Goal: Transaction & Acquisition: Purchase product/service

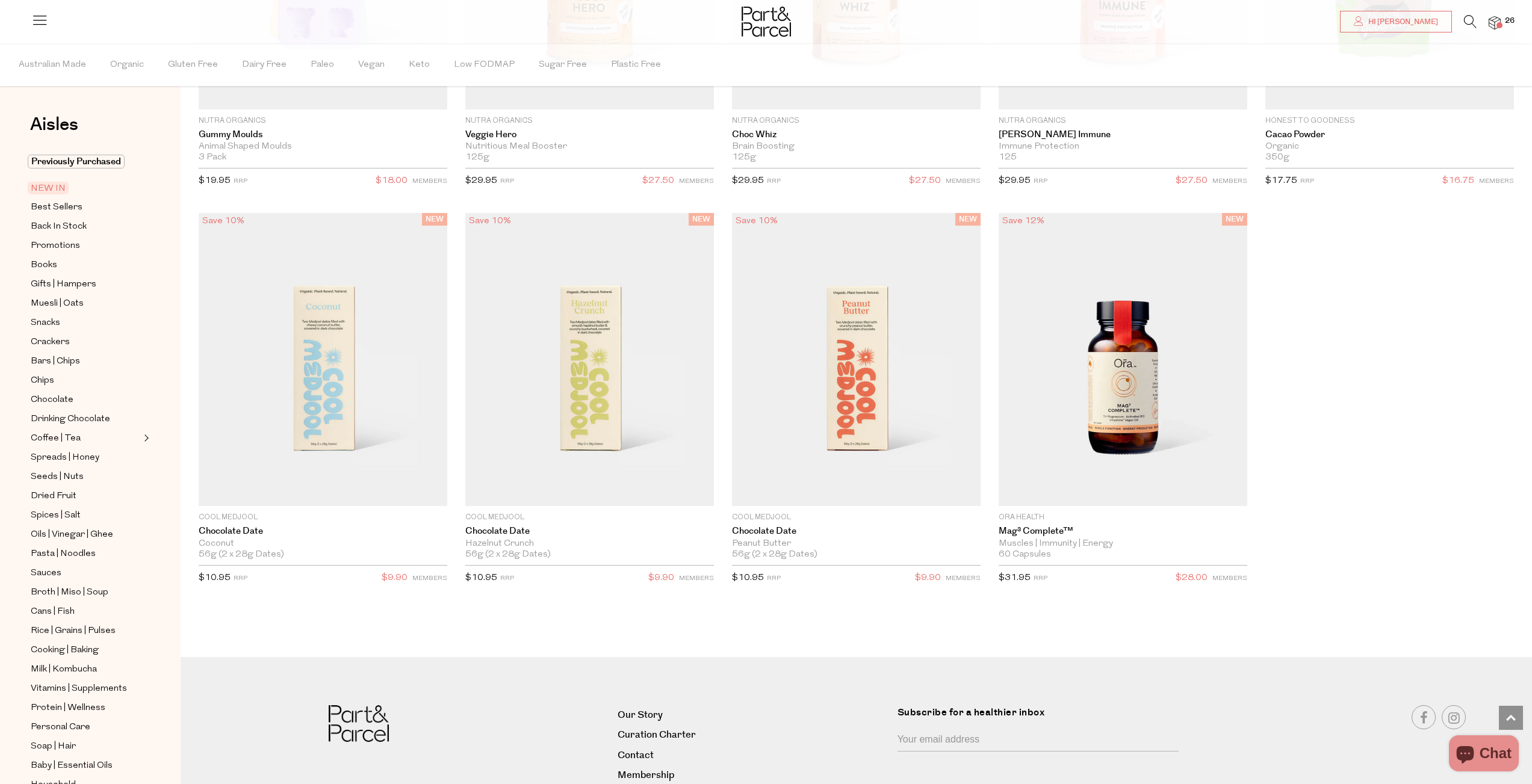
scroll to position [1815, 0]
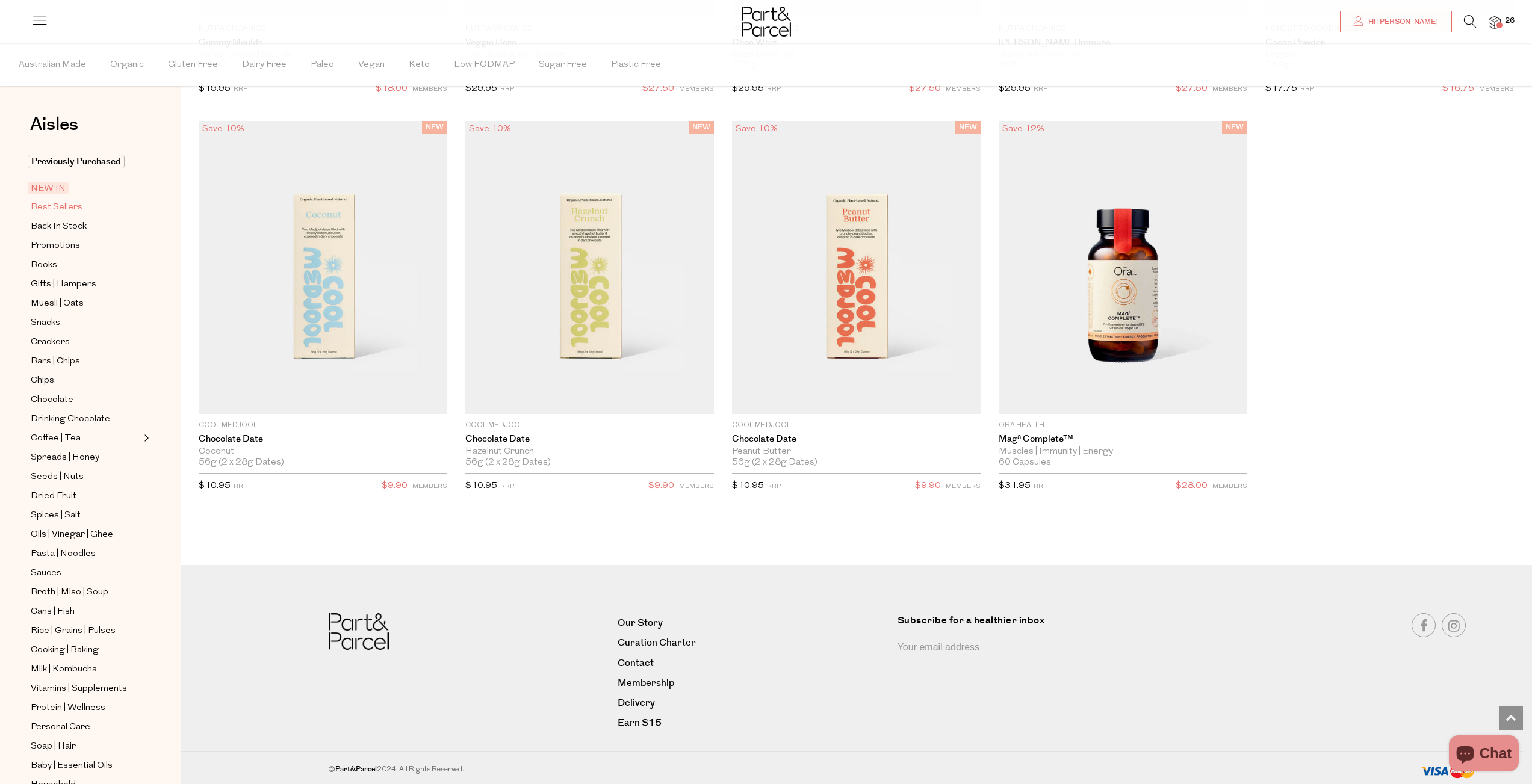
click at [44, 208] on span "Best Sellers" at bounding box center [57, 207] width 52 height 14
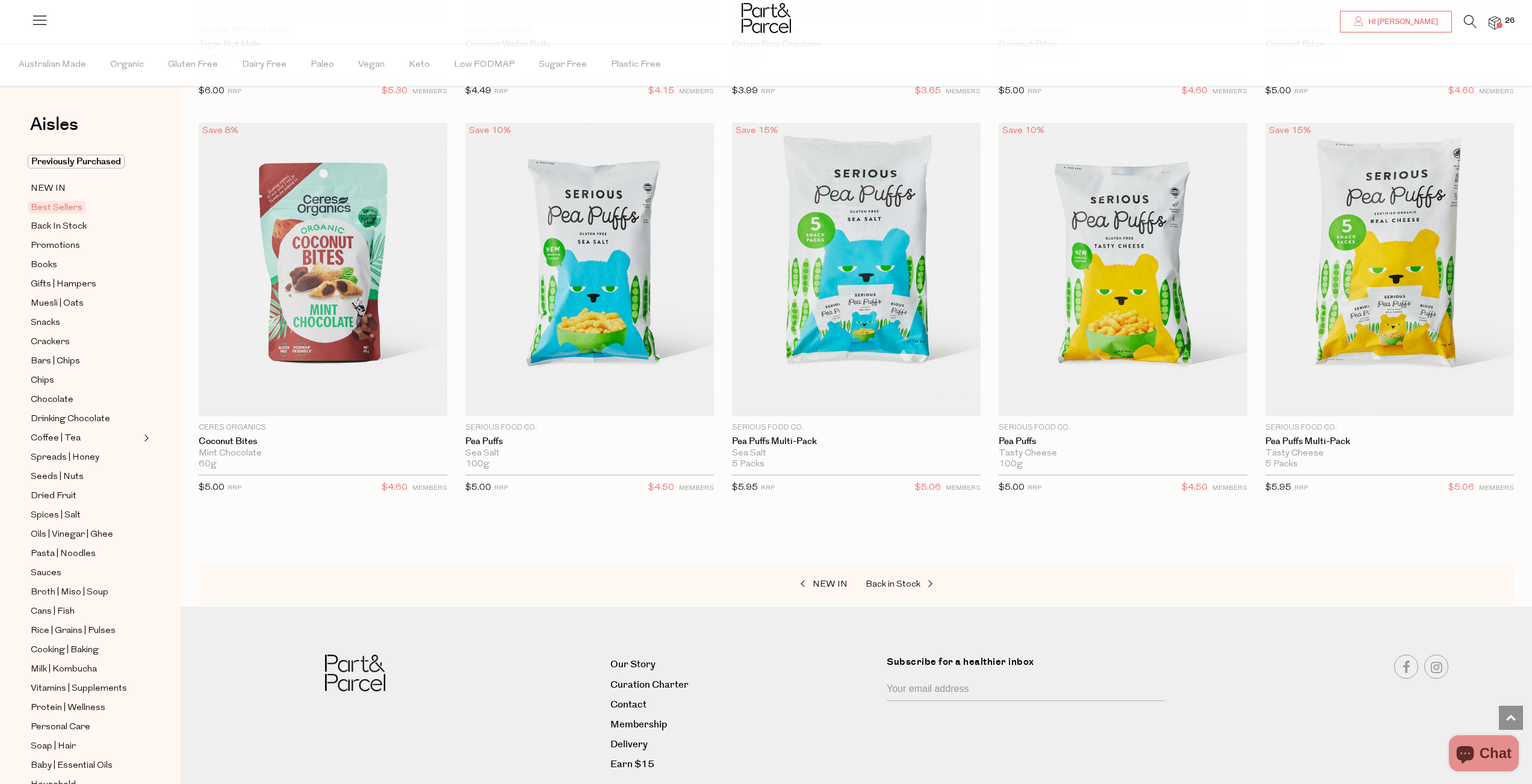
scroll to position [2895, 0]
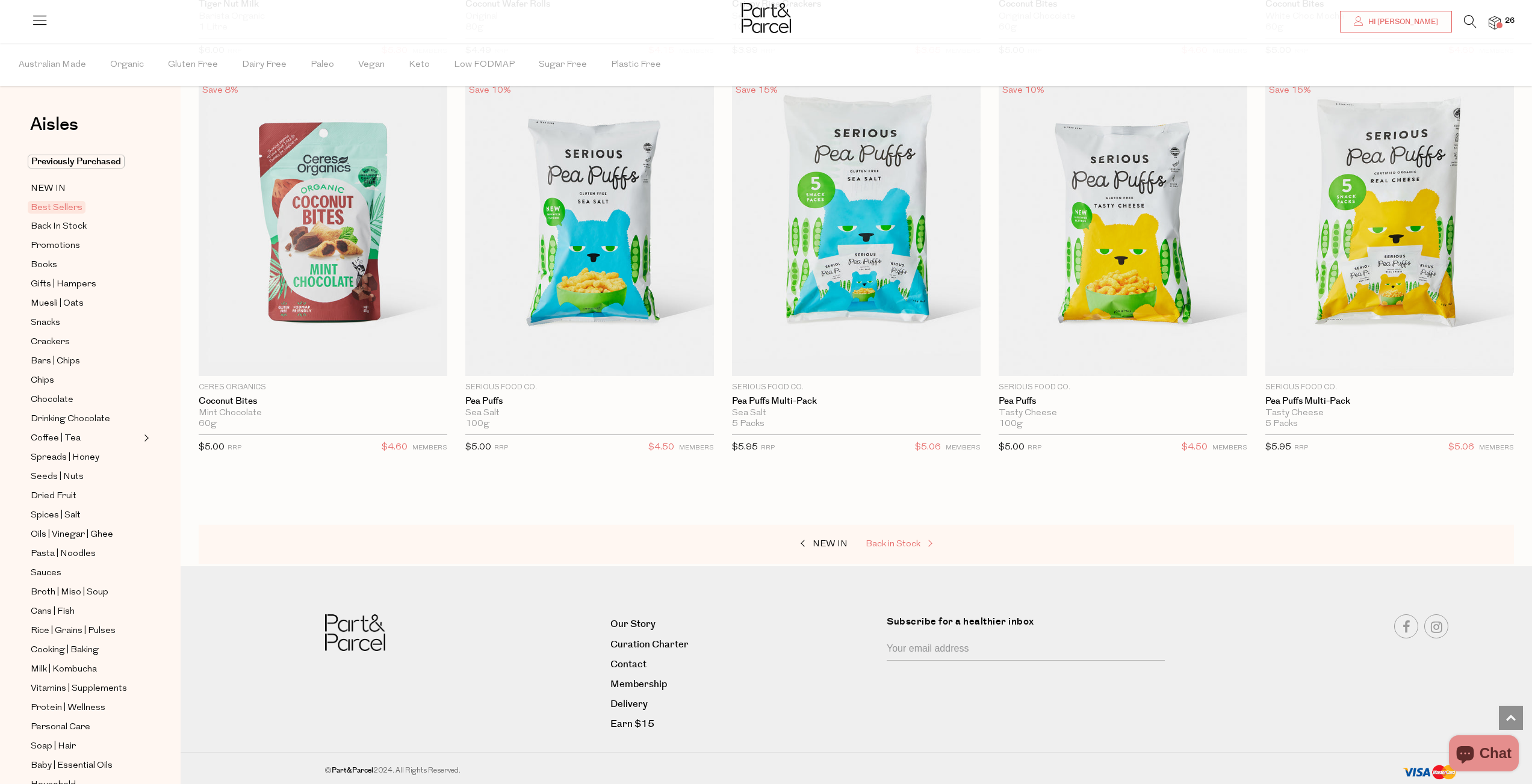
click at [893, 540] on span "Back in Stock" at bounding box center [892, 544] width 55 height 9
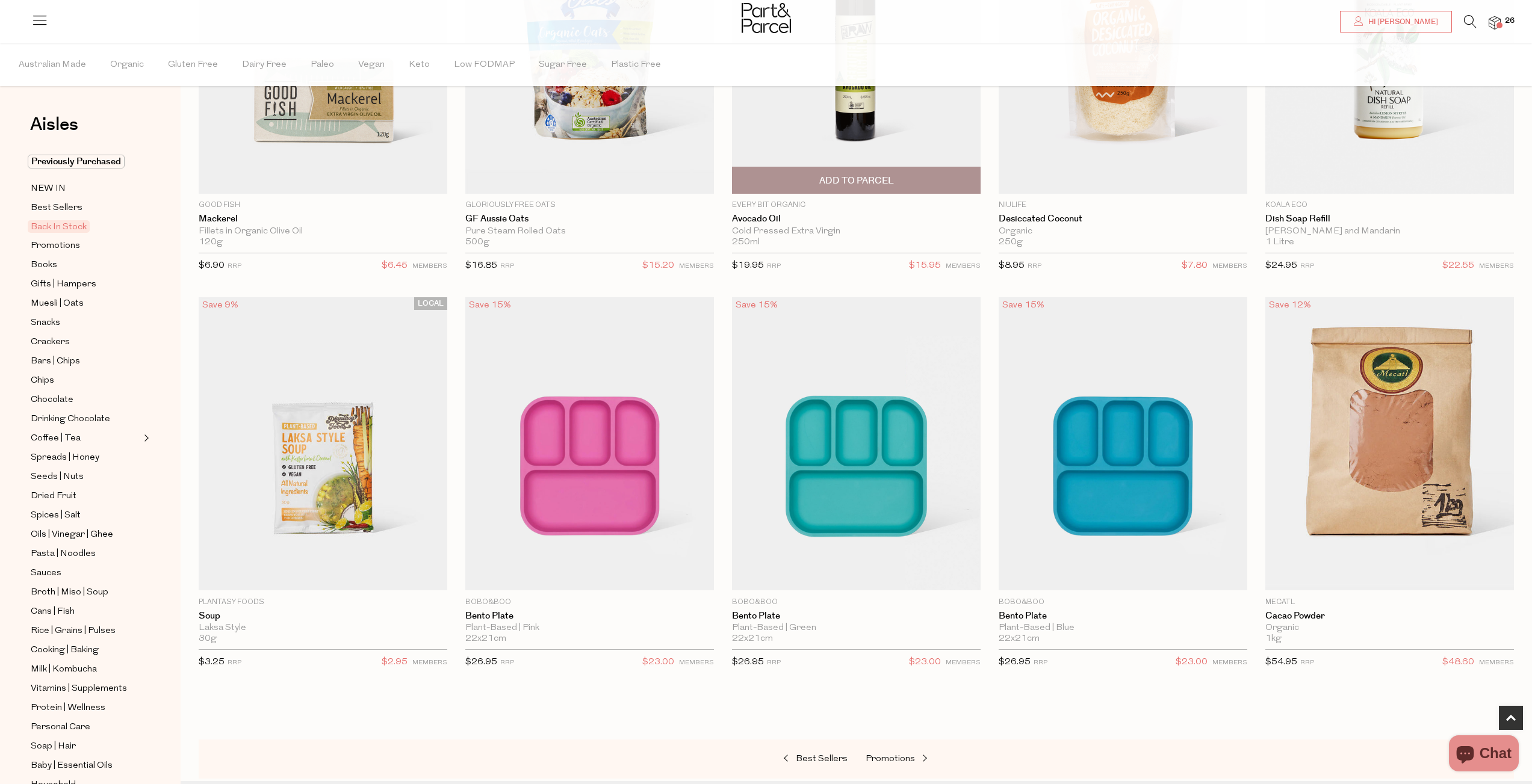
scroll to position [473, 0]
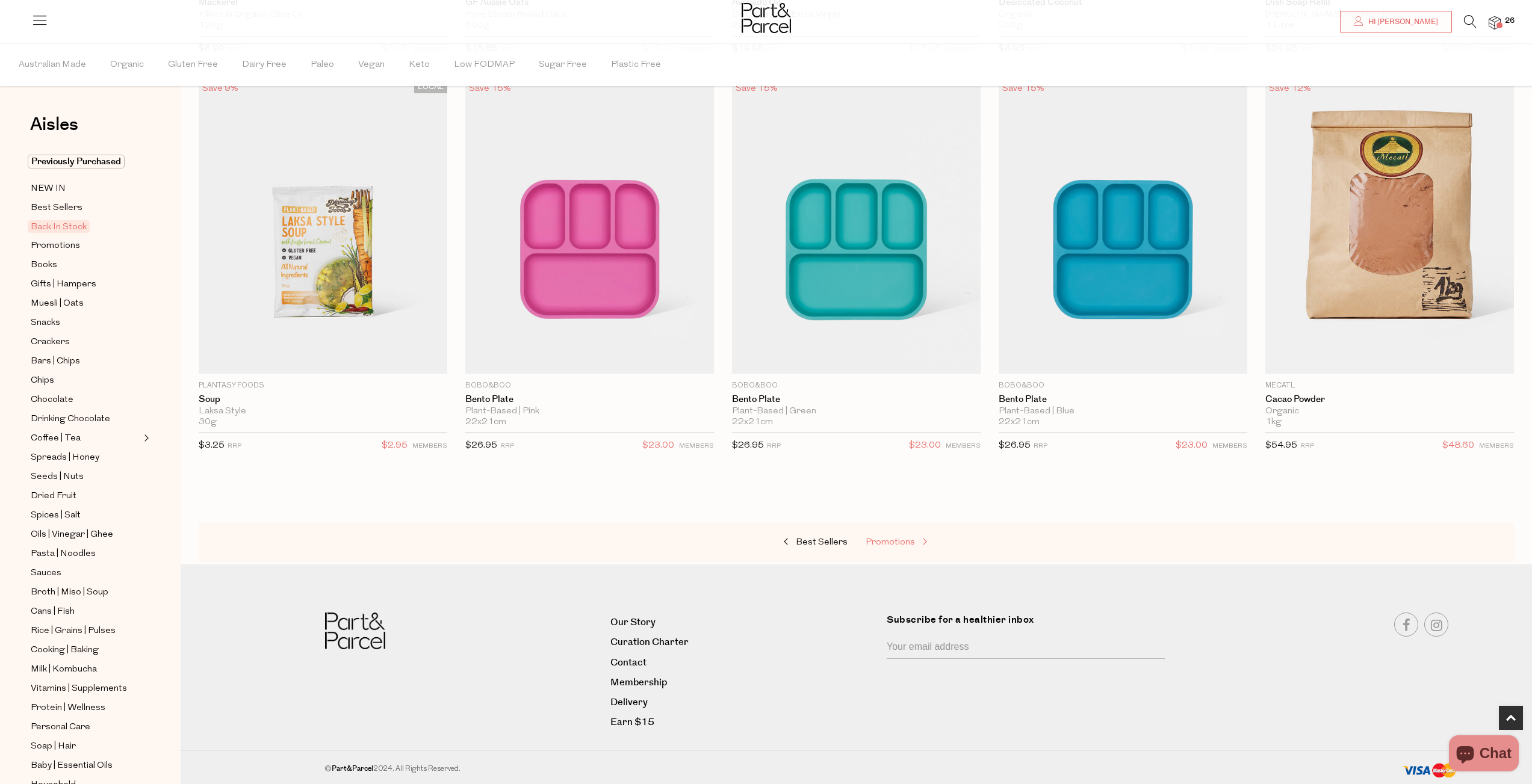
click at [896, 535] on link "Promotions" at bounding box center [925, 542] width 120 height 16
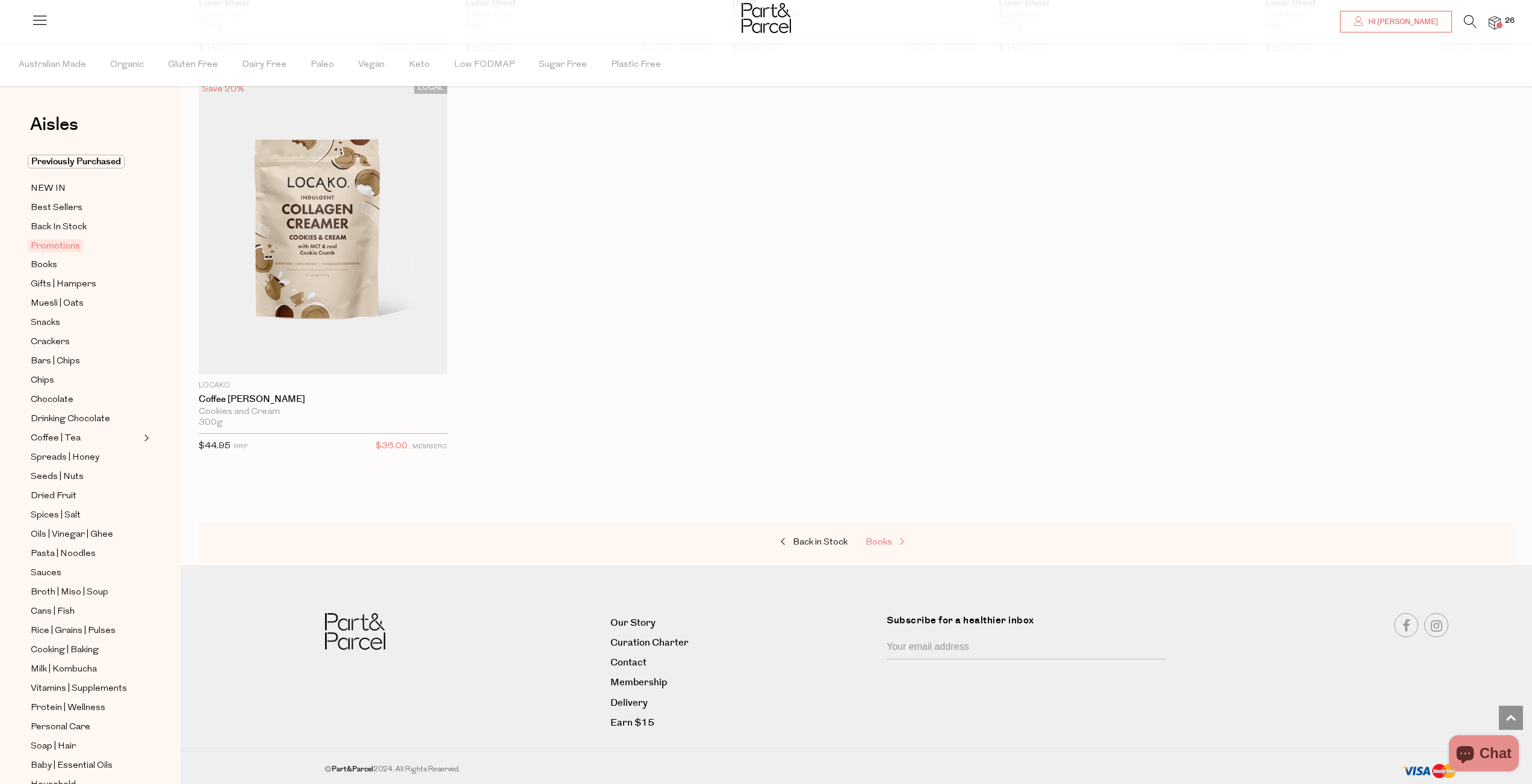
click at [892, 542] on span at bounding box center [901, 542] width 17 height 9
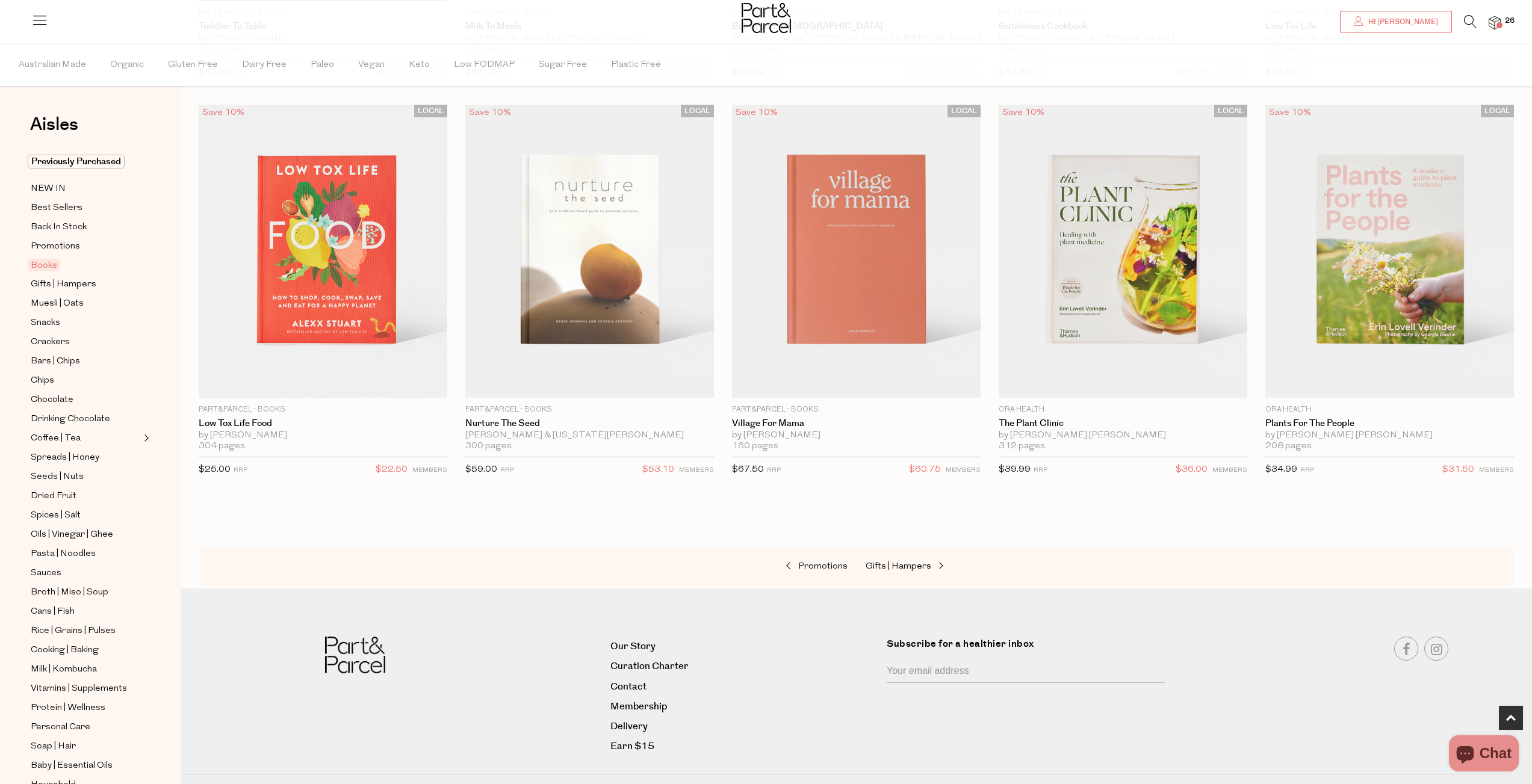
scroll to position [449, 0]
click at [900, 562] on span "Gifts | Hampers" at bounding box center [898, 567] width 65 height 9
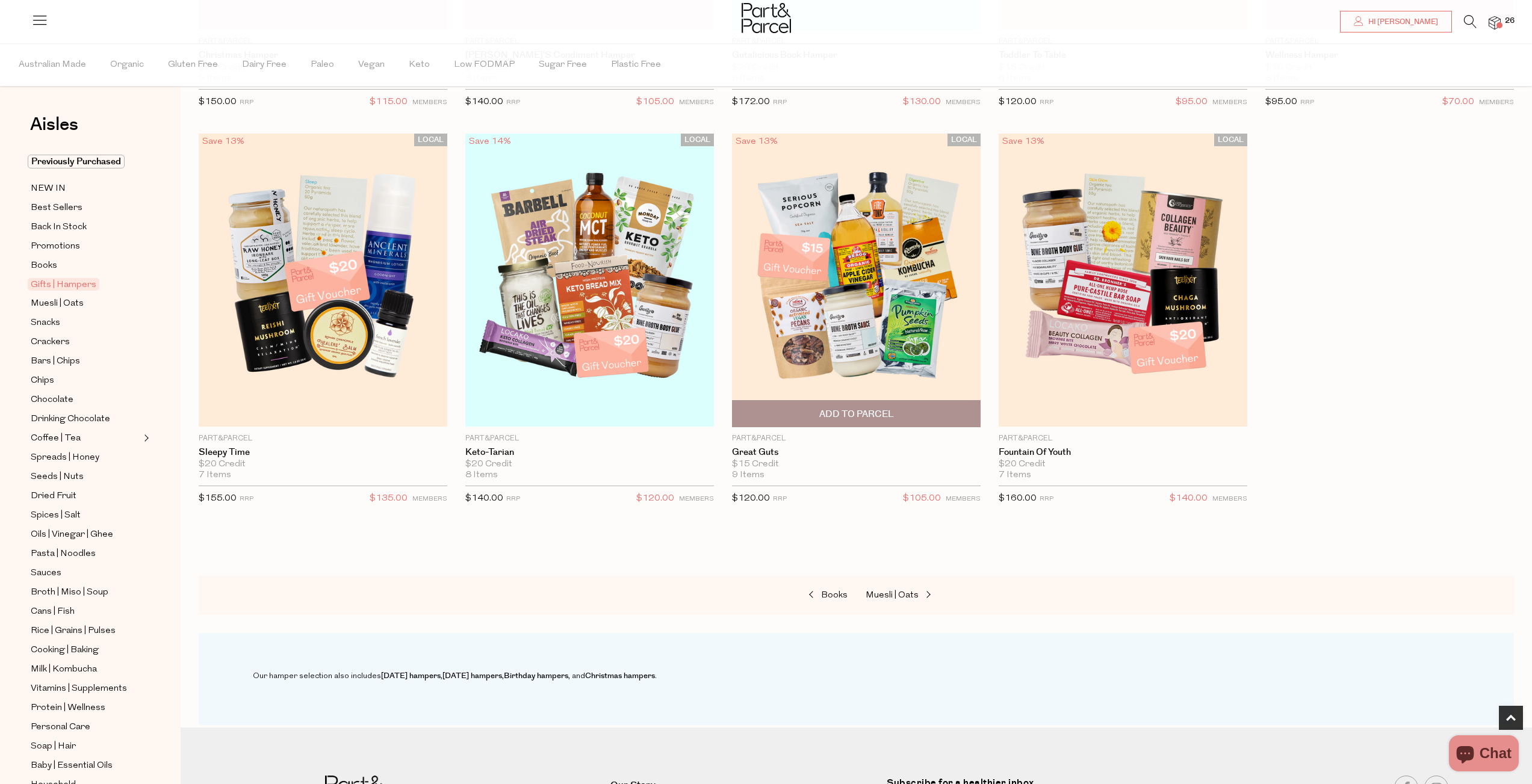
scroll to position [487, 0]
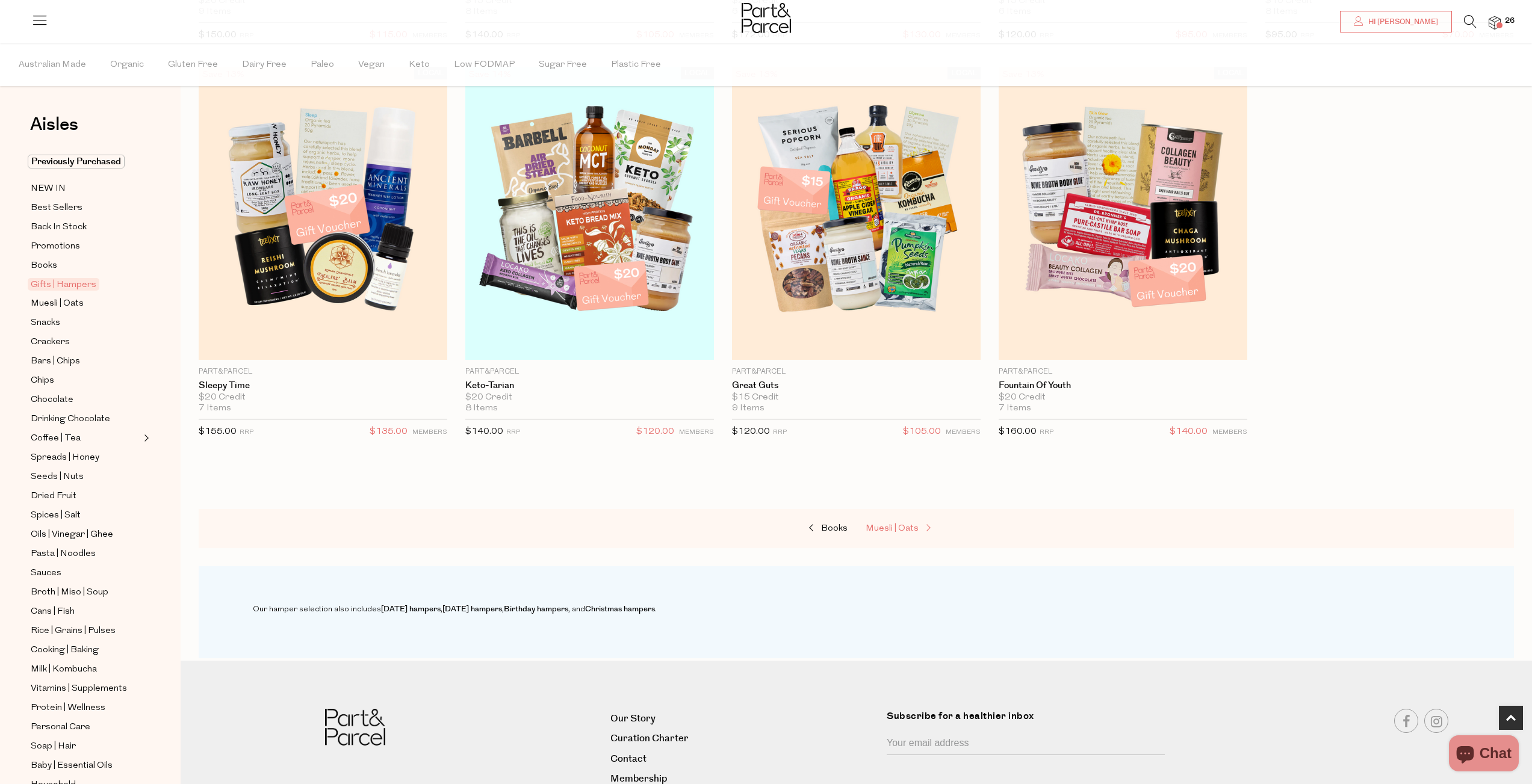
click at [888, 531] on span "Muesli | Oats" at bounding box center [891, 528] width 53 height 9
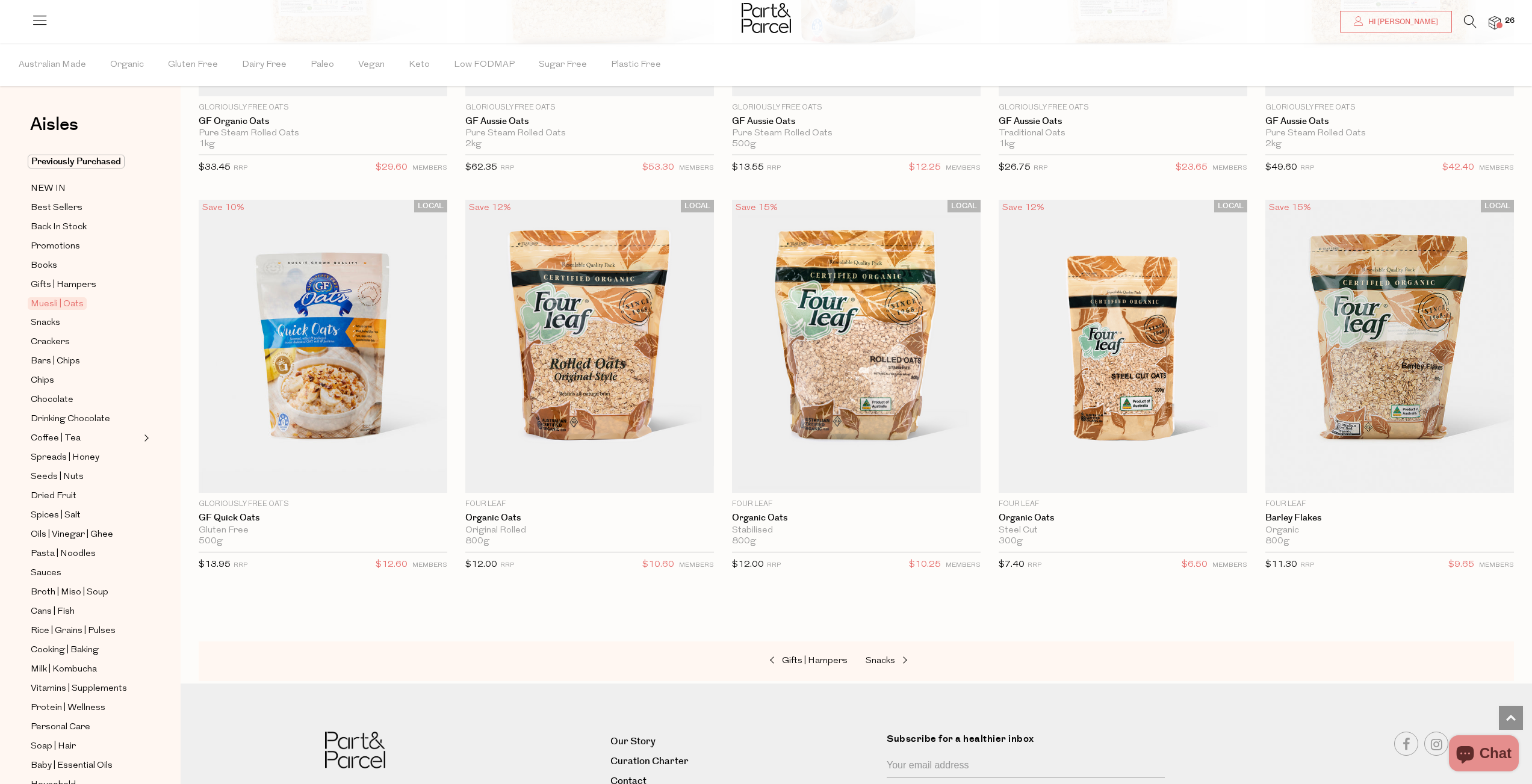
scroll to position [3680, 0]
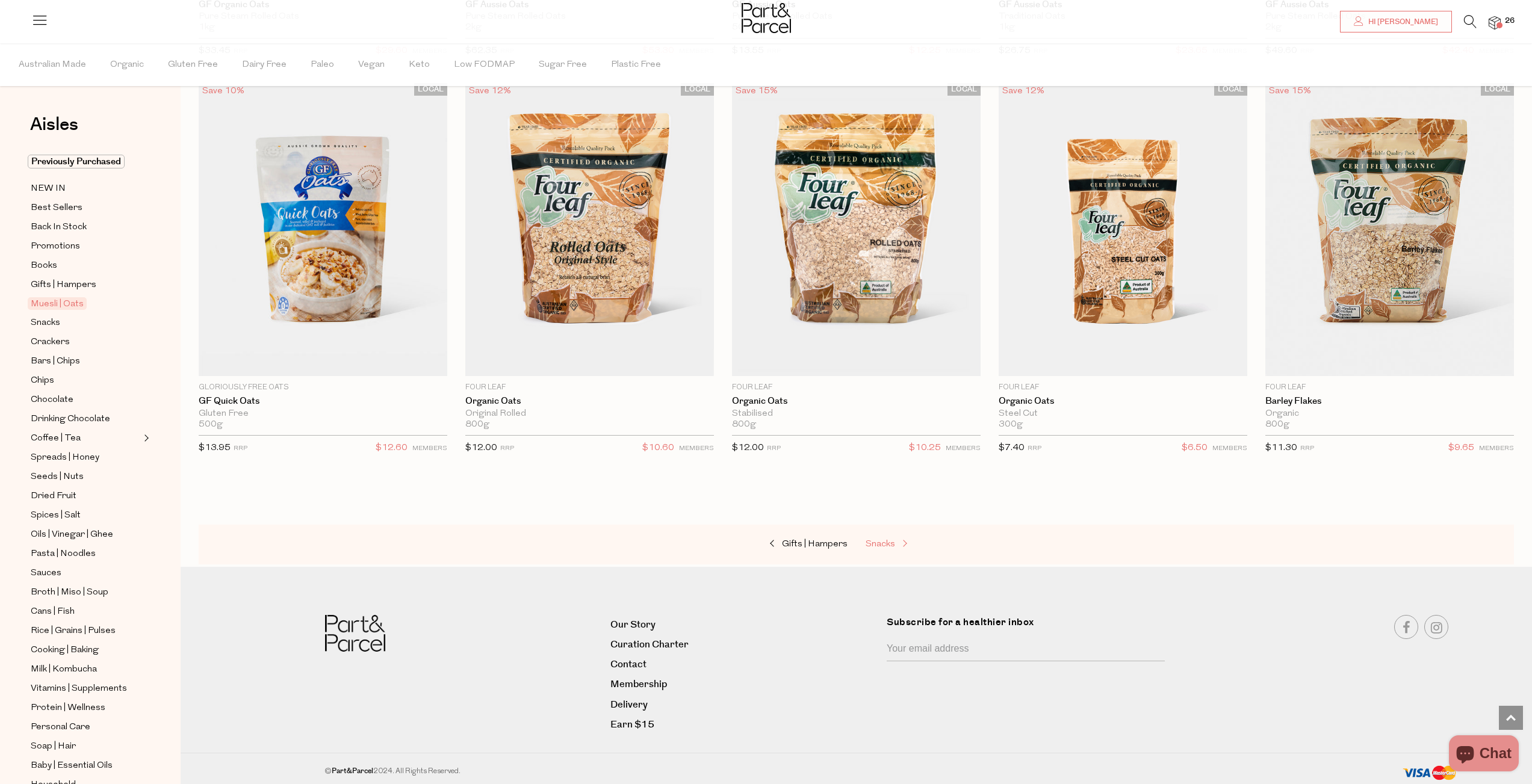
click at [893, 543] on span "Snacks" at bounding box center [880, 544] width 29 height 9
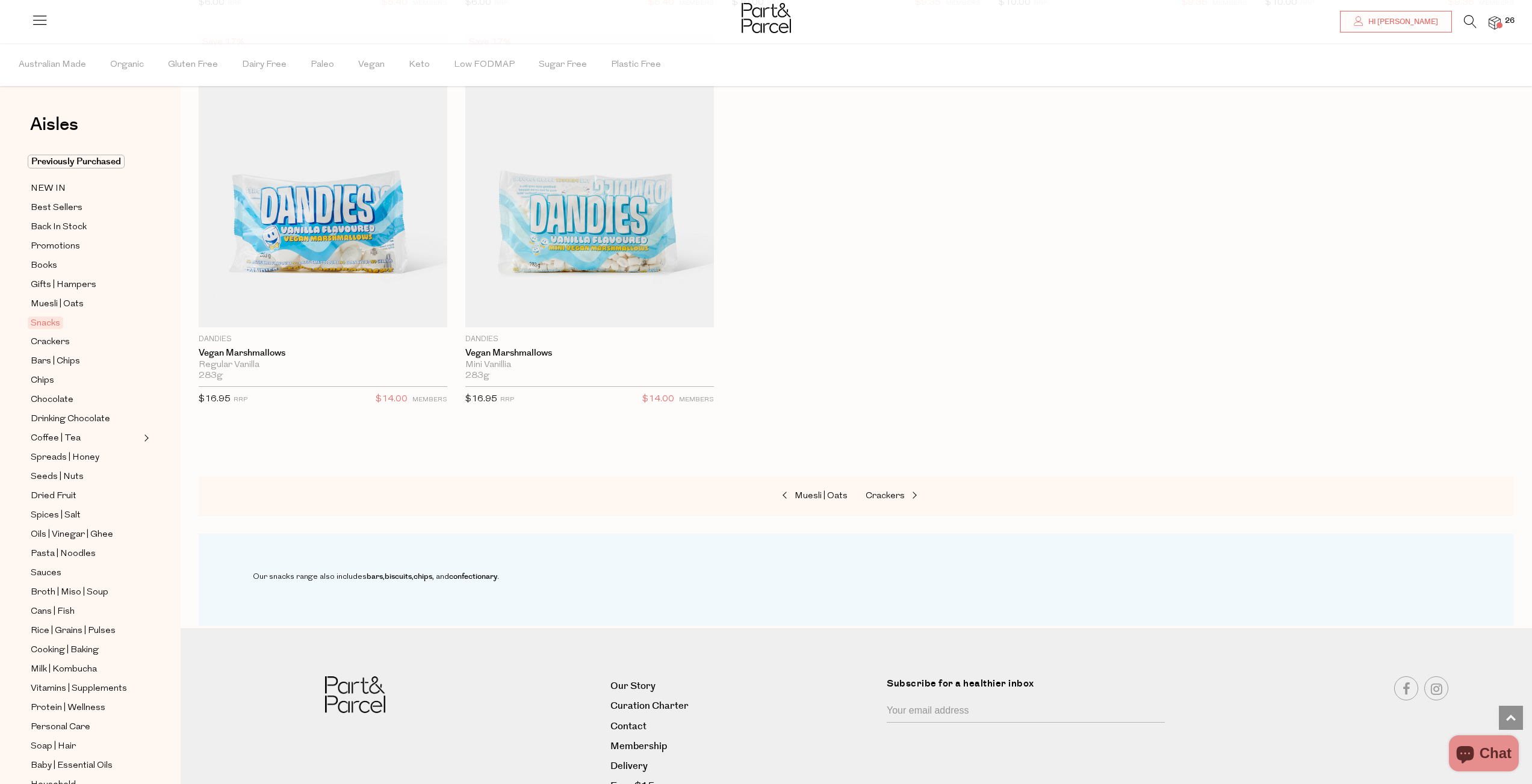
scroll to position [5376, 0]
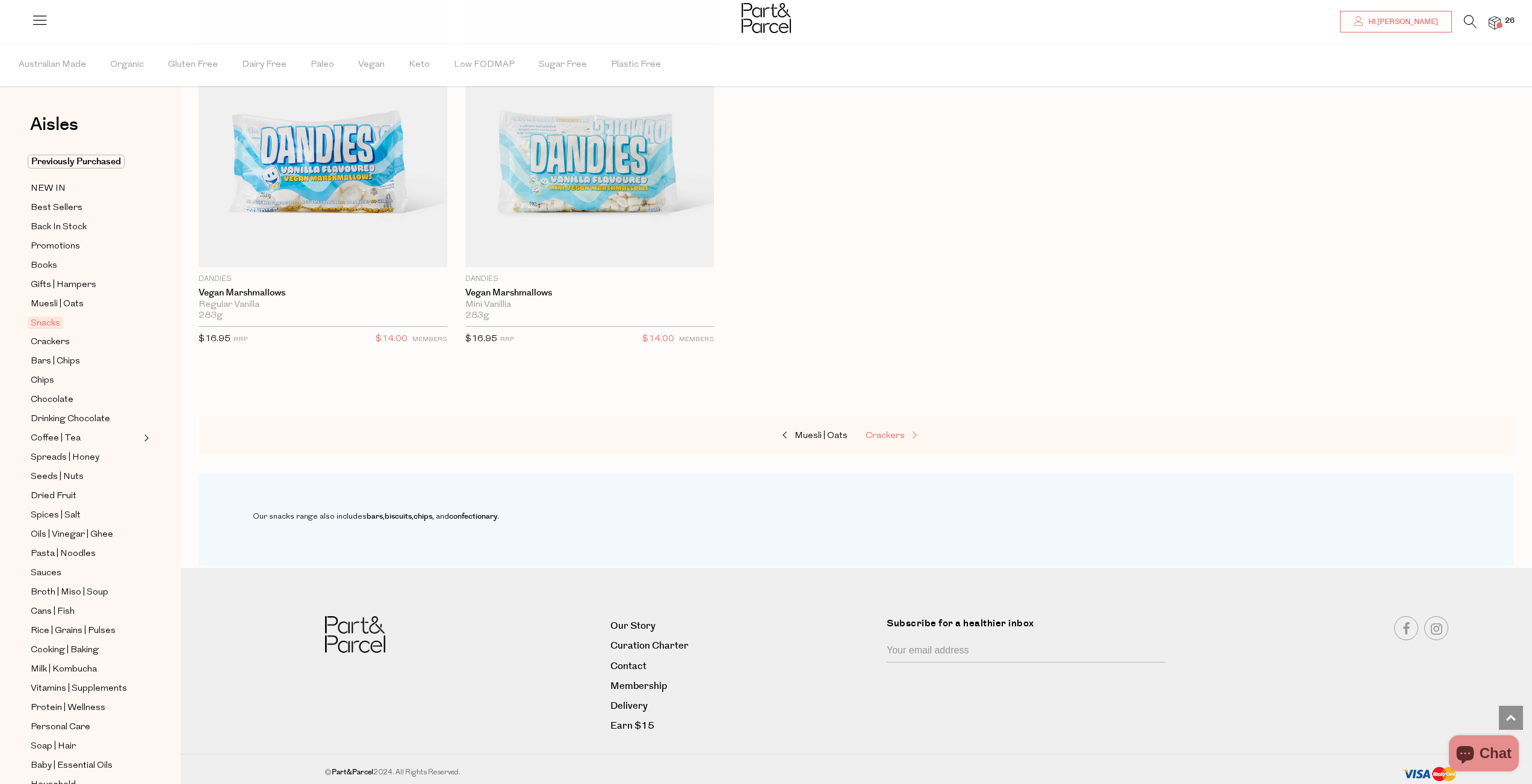
click at [903, 431] on span "Crackers" at bounding box center [885, 436] width 39 height 9
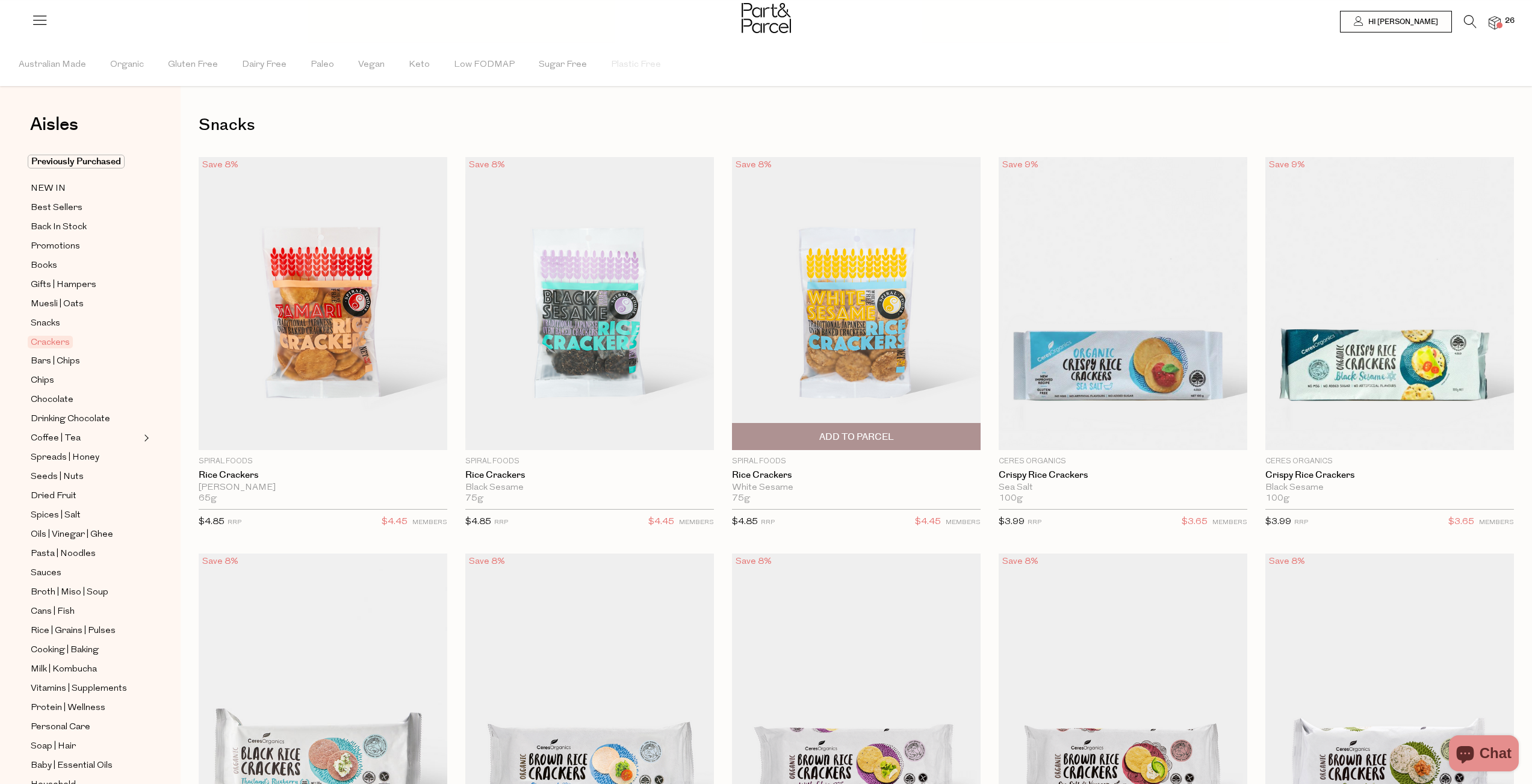
type input "2"
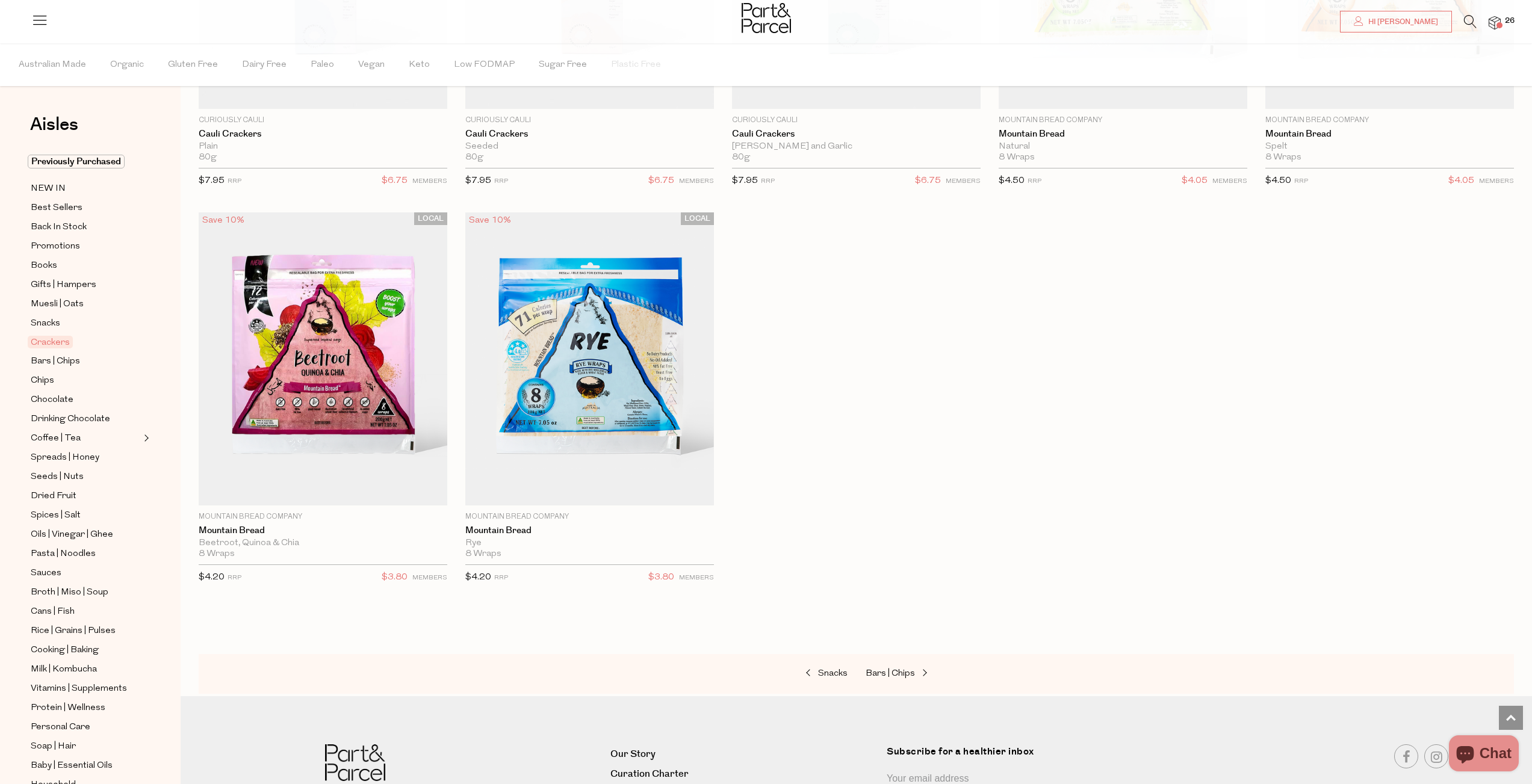
scroll to position [2788, 0]
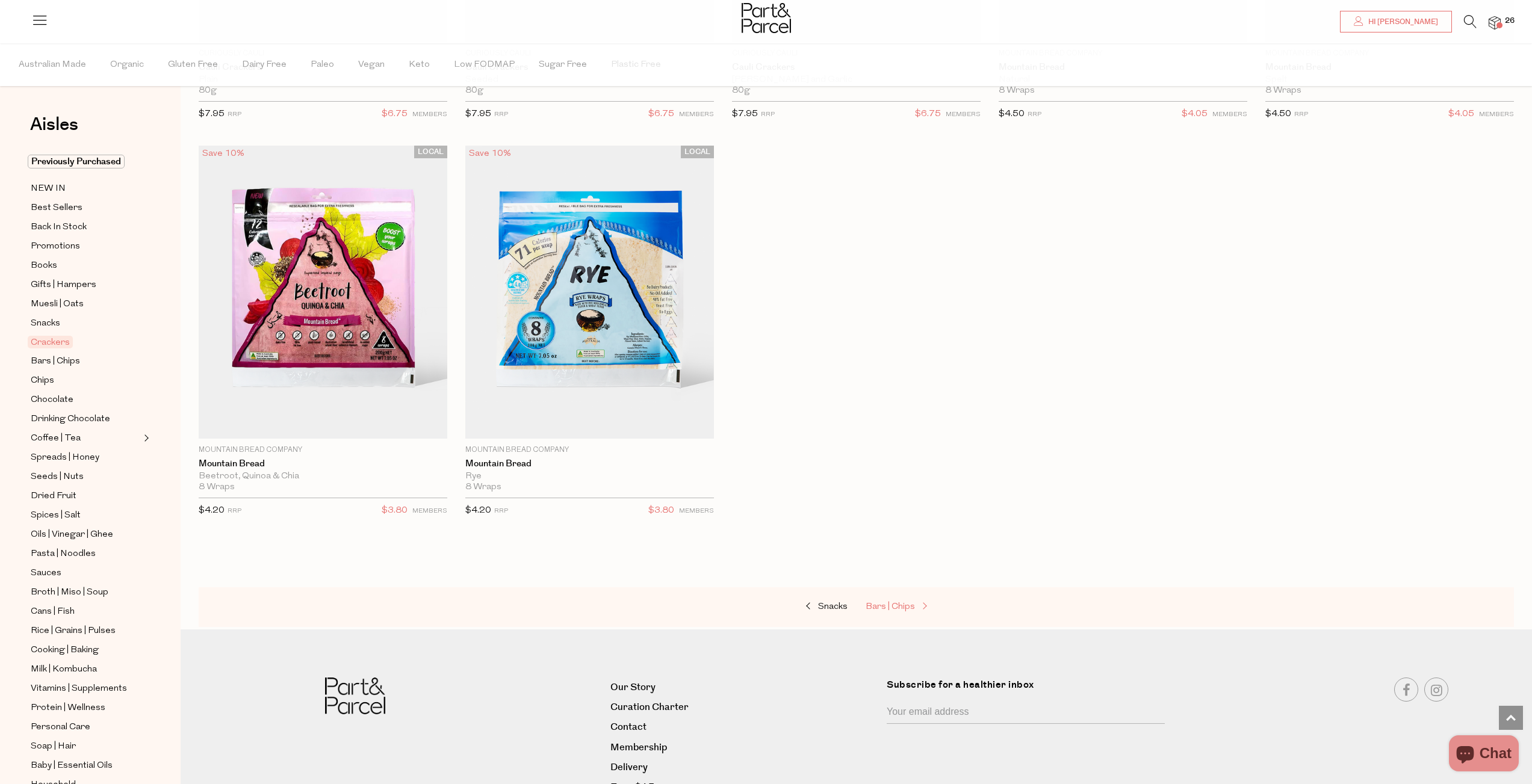
click at [903, 603] on span "Bars | Chips" at bounding box center [890, 607] width 50 height 9
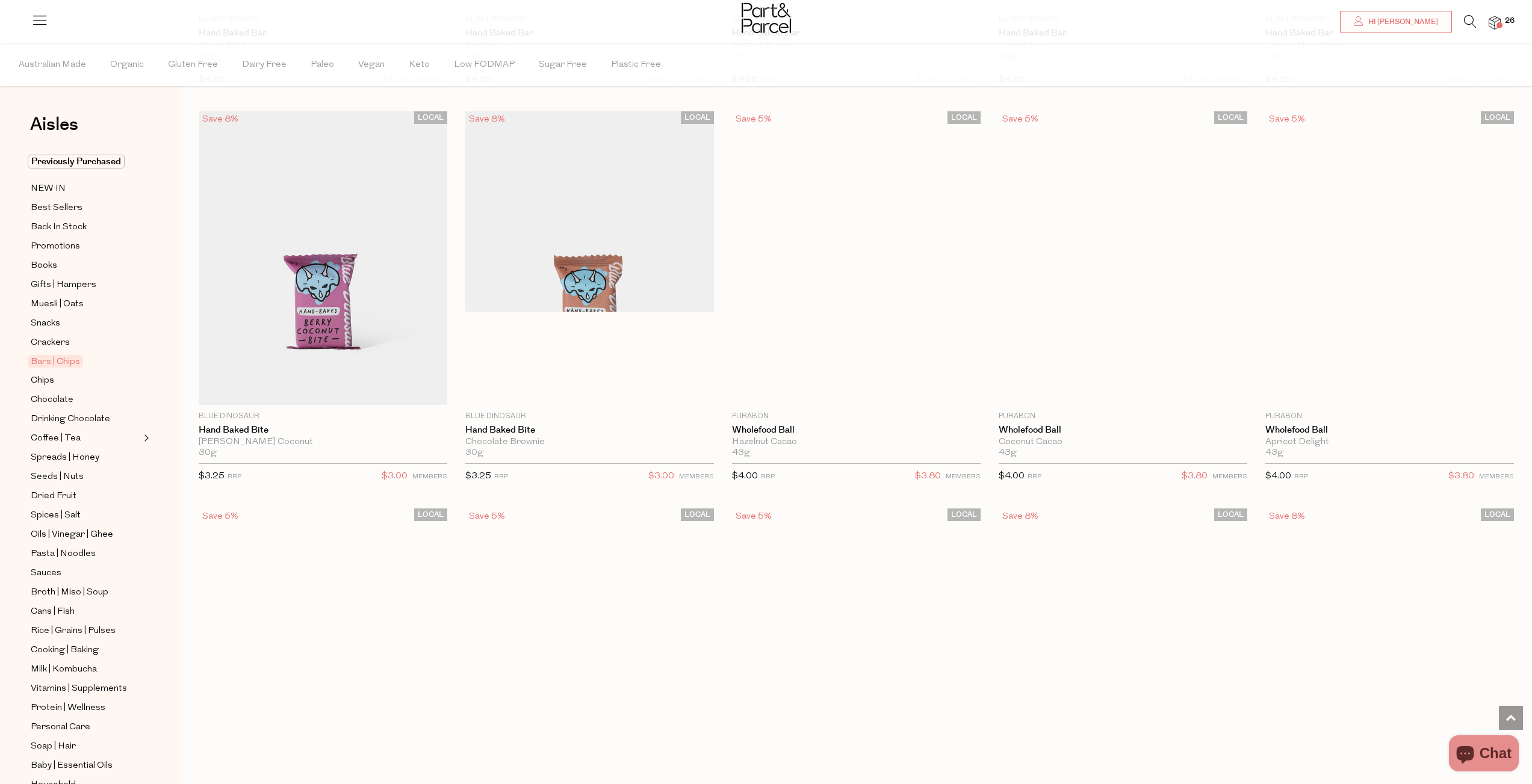
scroll to position [2809, 0]
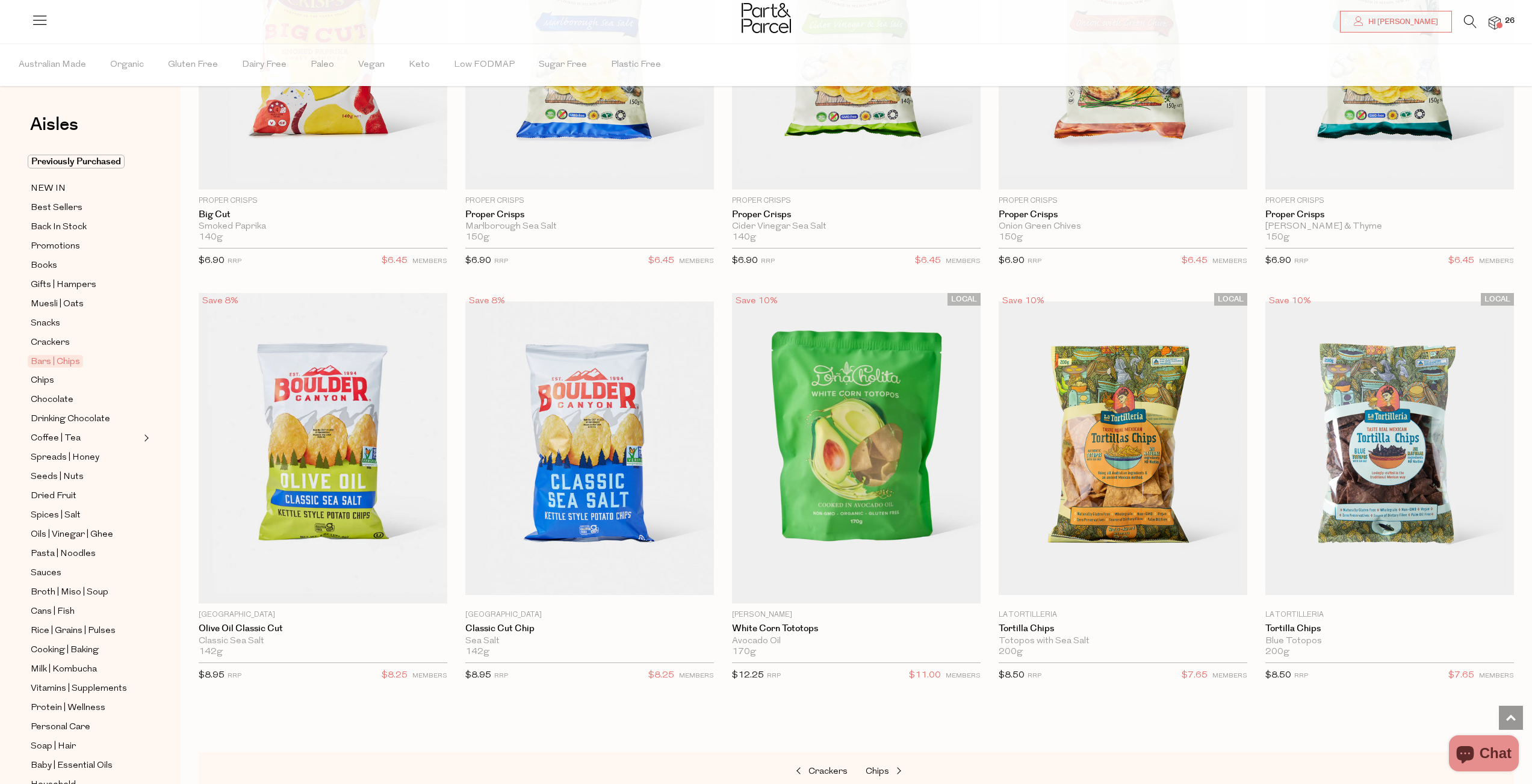
scroll to position [5318, 0]
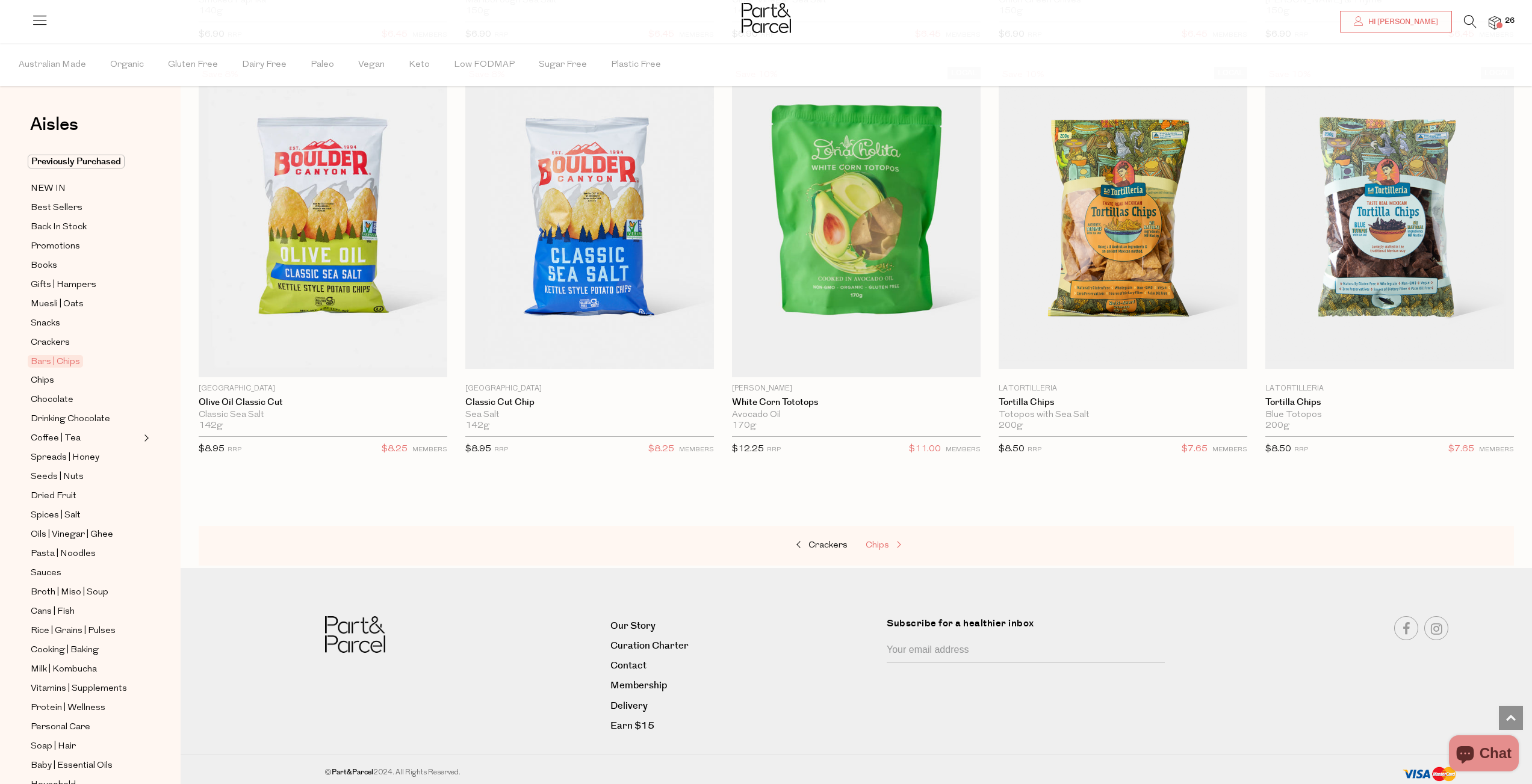
click at [898, 541] on span at bounding box center [897, 546] width 17 height 9
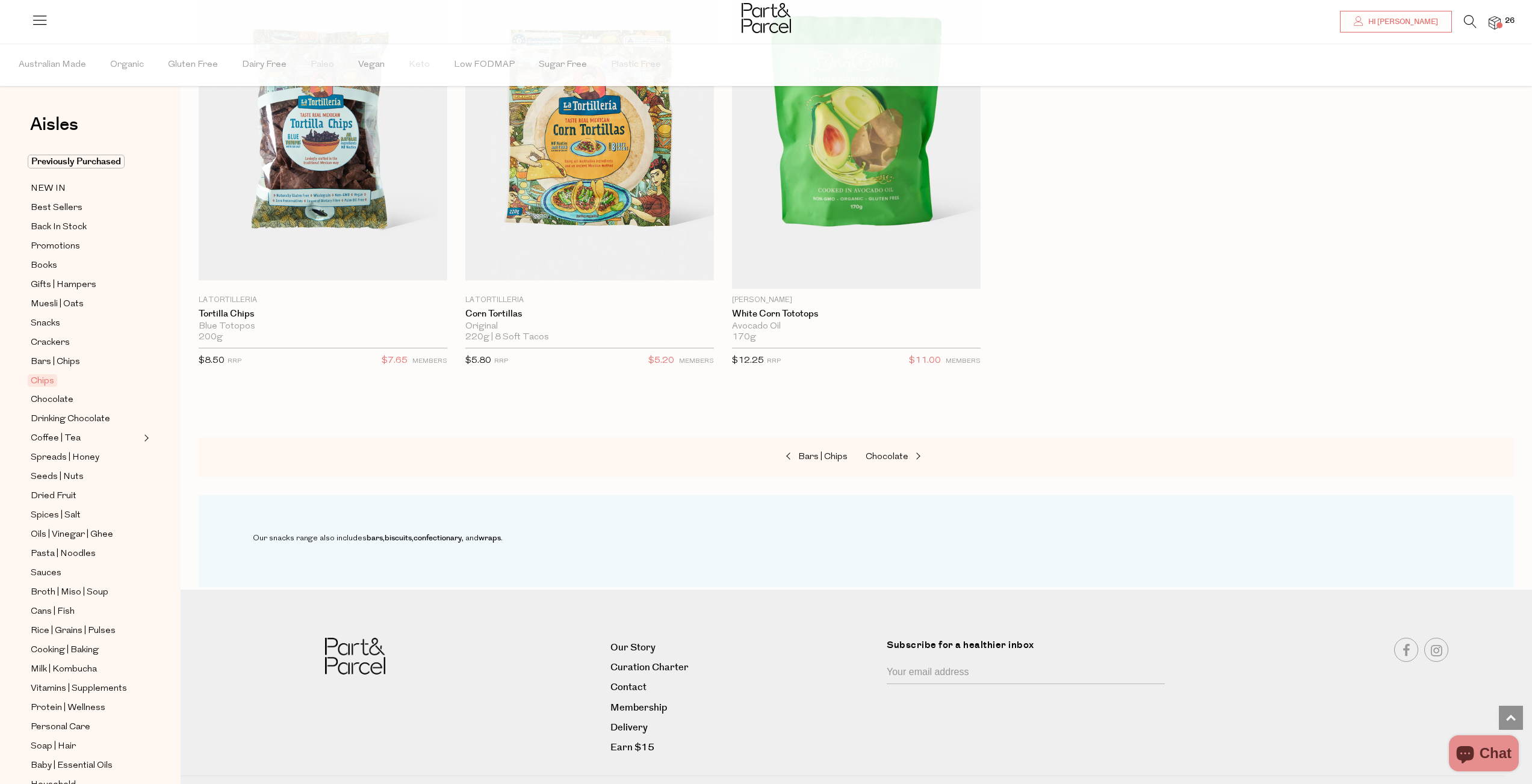
scroll to position [1098, 0]
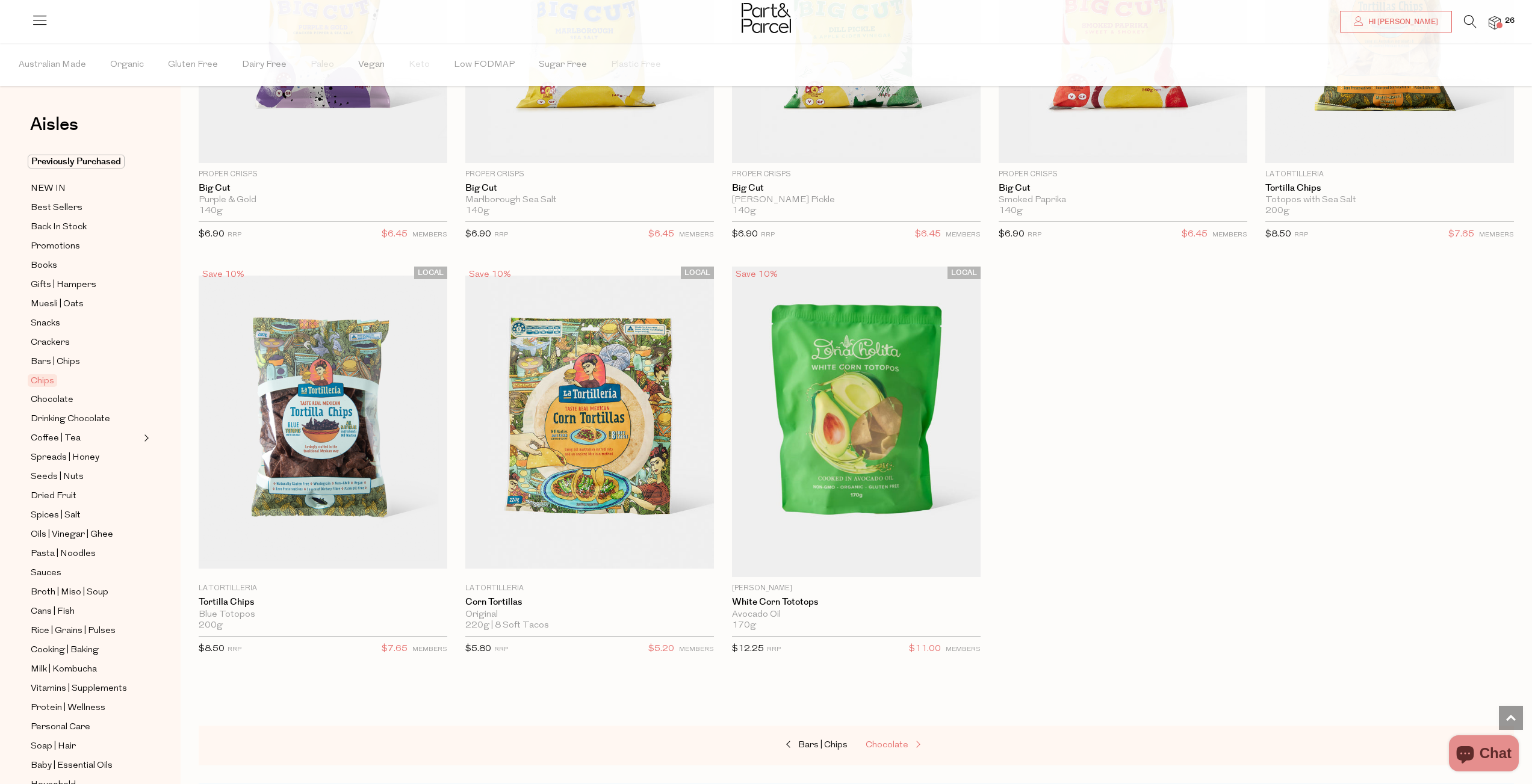
click at [883, 741] on span "Chocolate" at bounding box center [886, 745] width 43 height 9
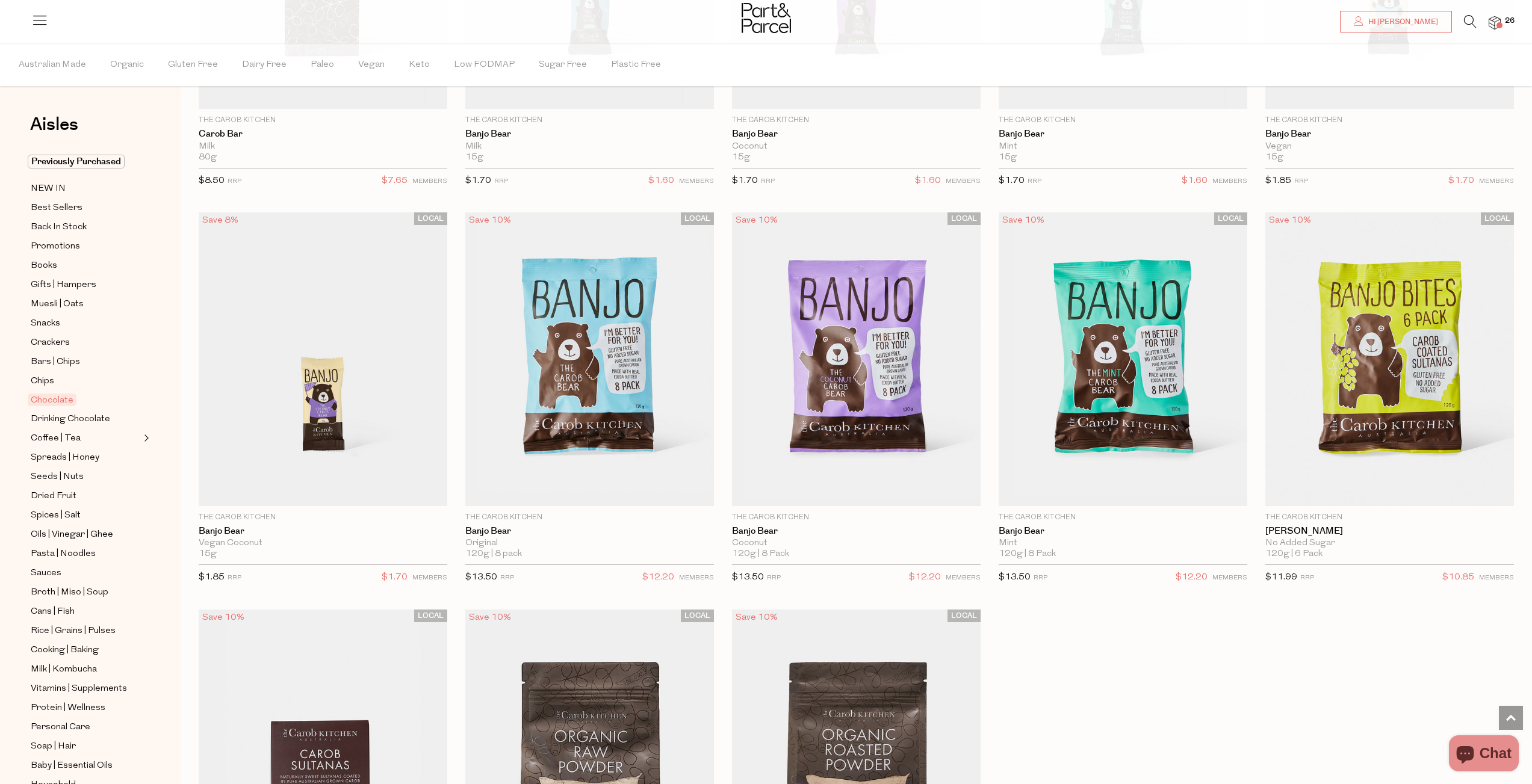
scroll to position [4491, 0]
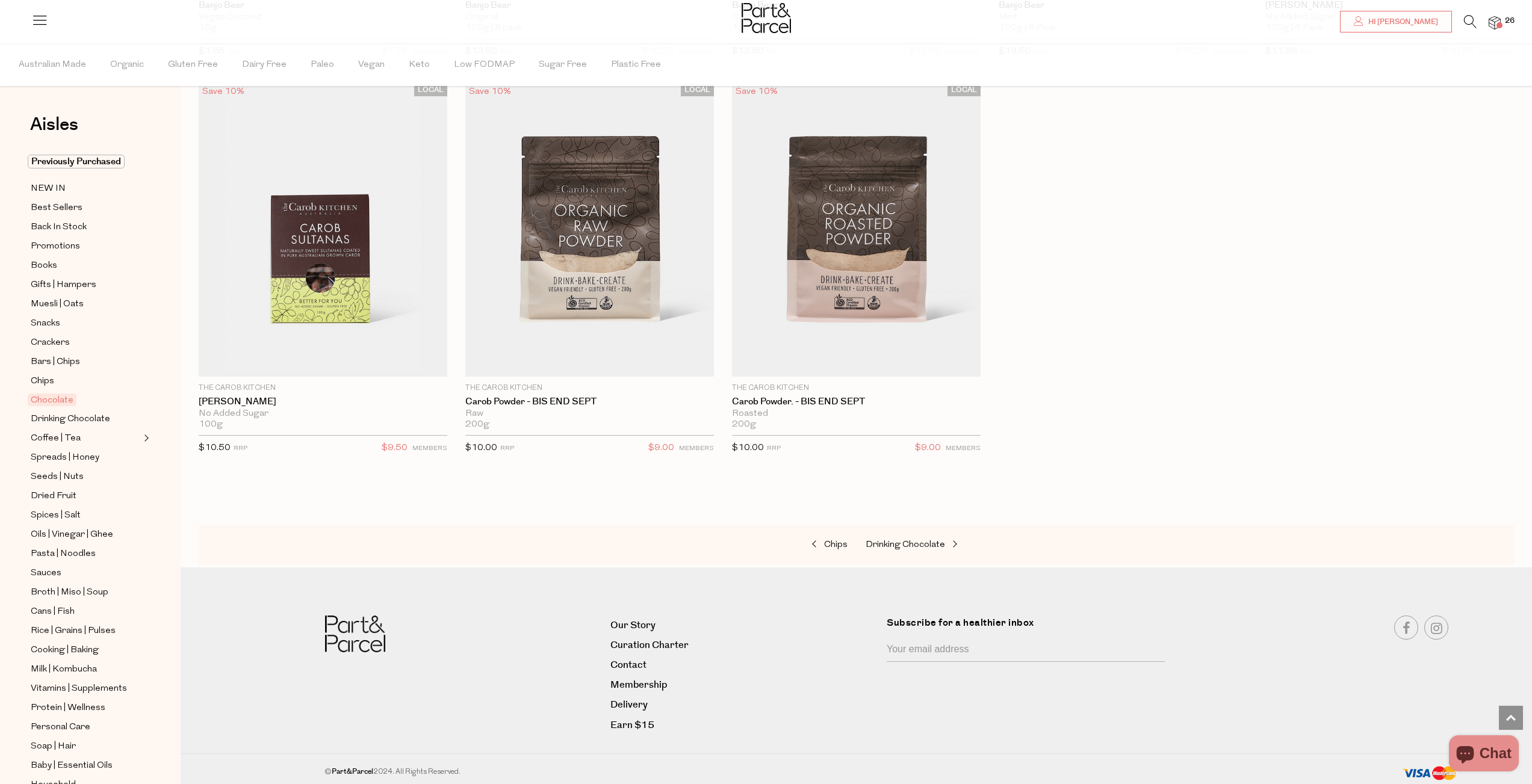
click at [150, 435] on div "Coffee | Tea" at bounding box center [91, 438] width 127 height 15
click at [61, 496] on span "Dried Fruit" at bounding box center [54, 496] width 45 height 14
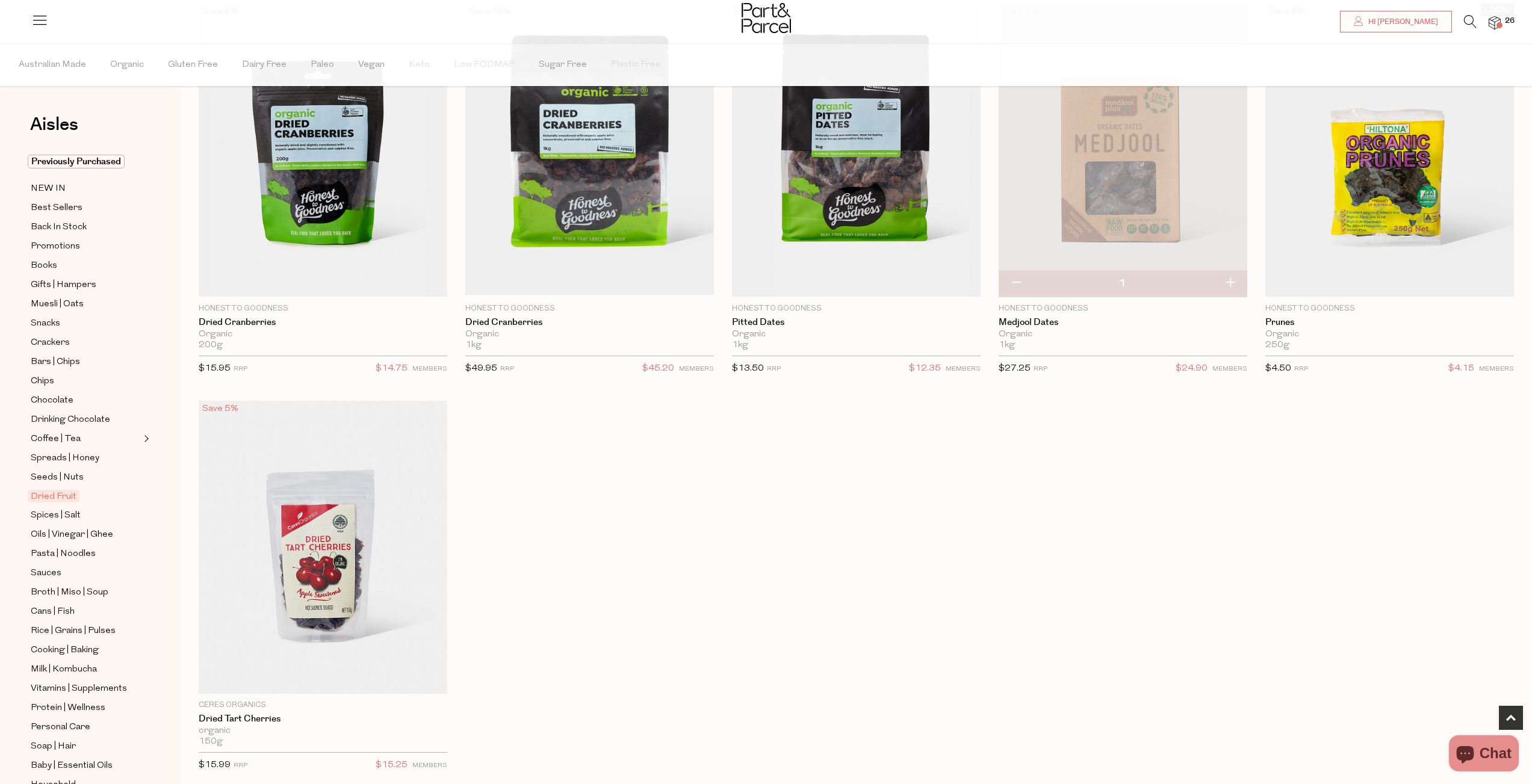
scroll to position [558, 0]
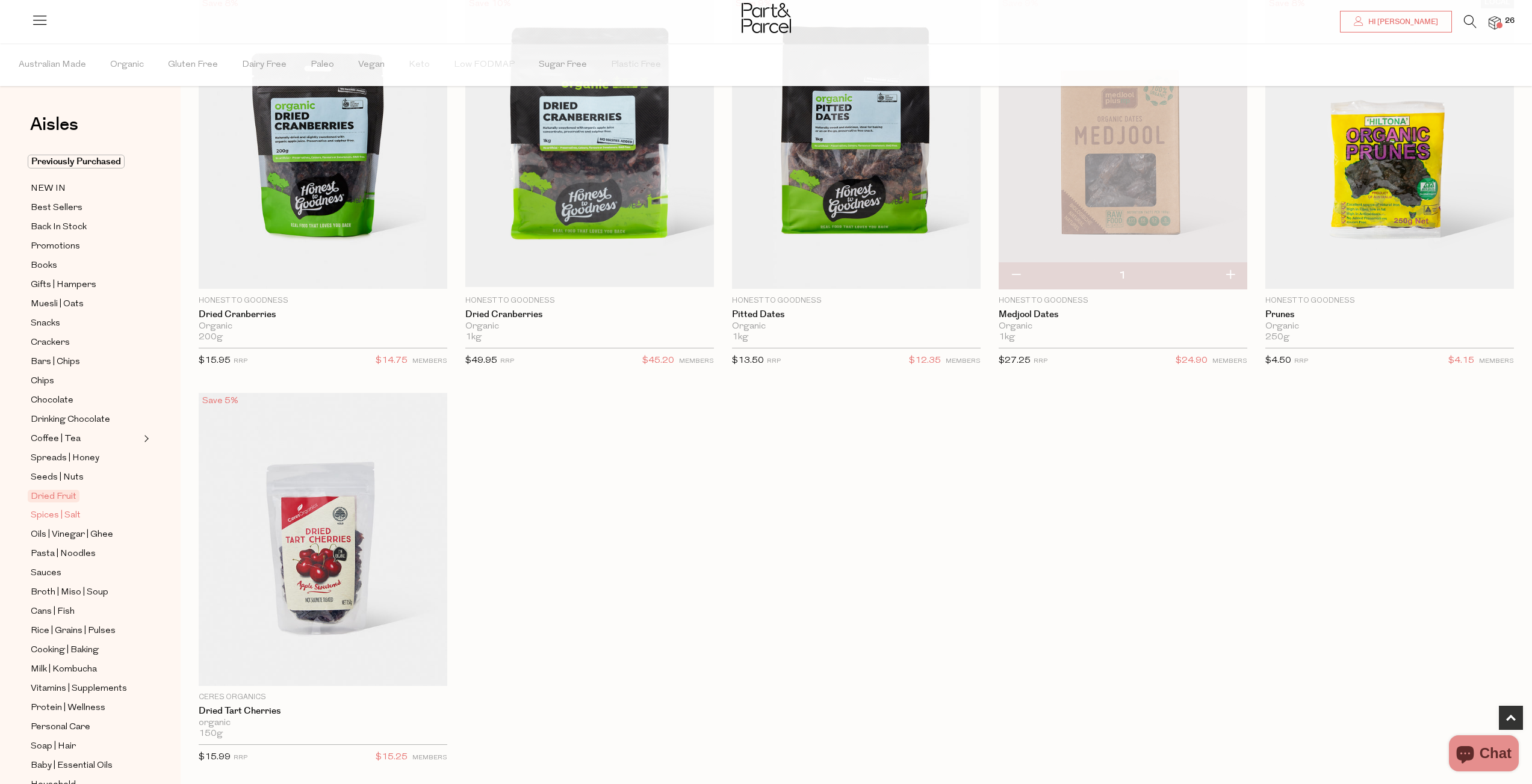
click at [67, 514] on span "Spices | Salt" at bounding box center [56, 515] width 50 height 14
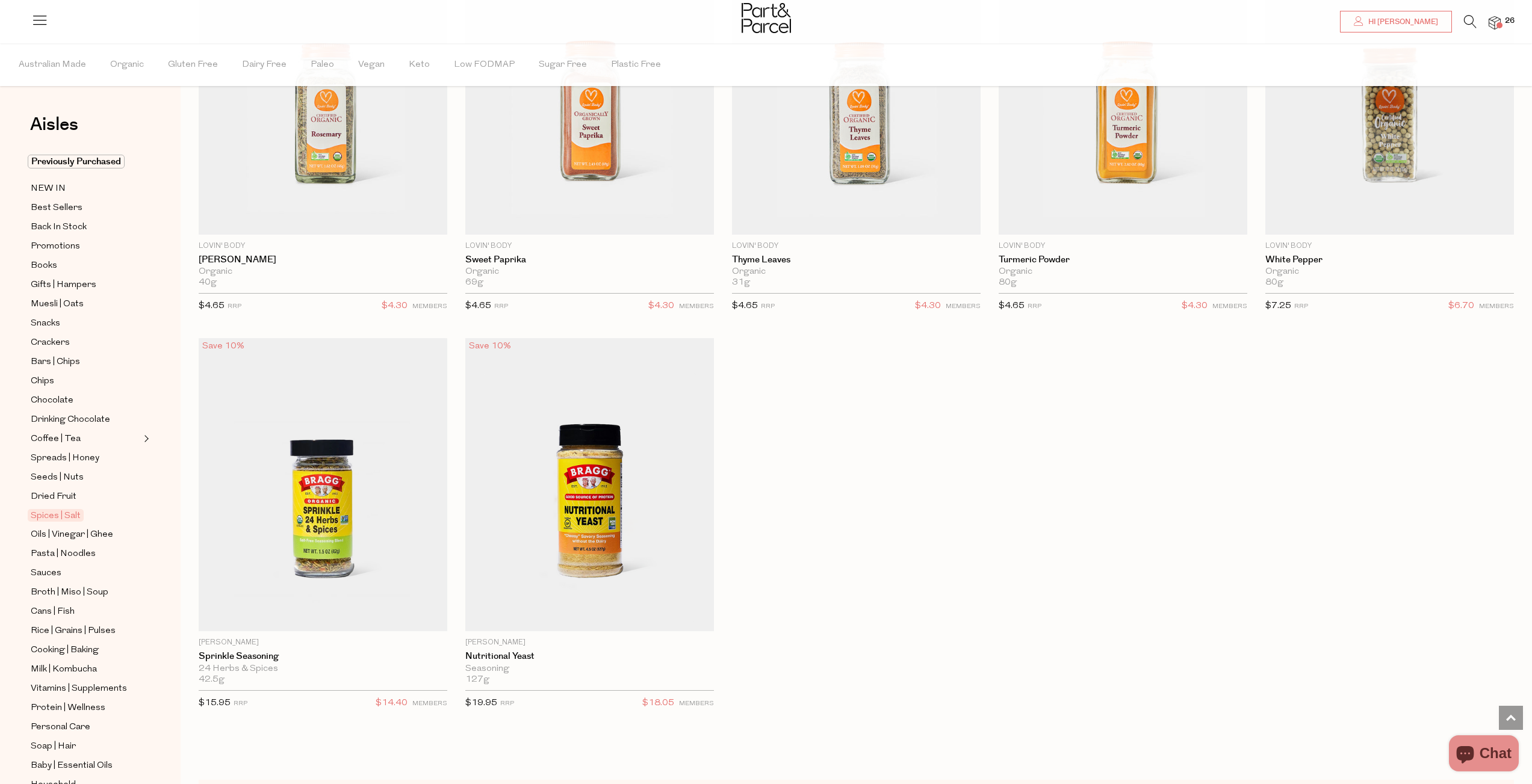
scroll to position [4526, 0]
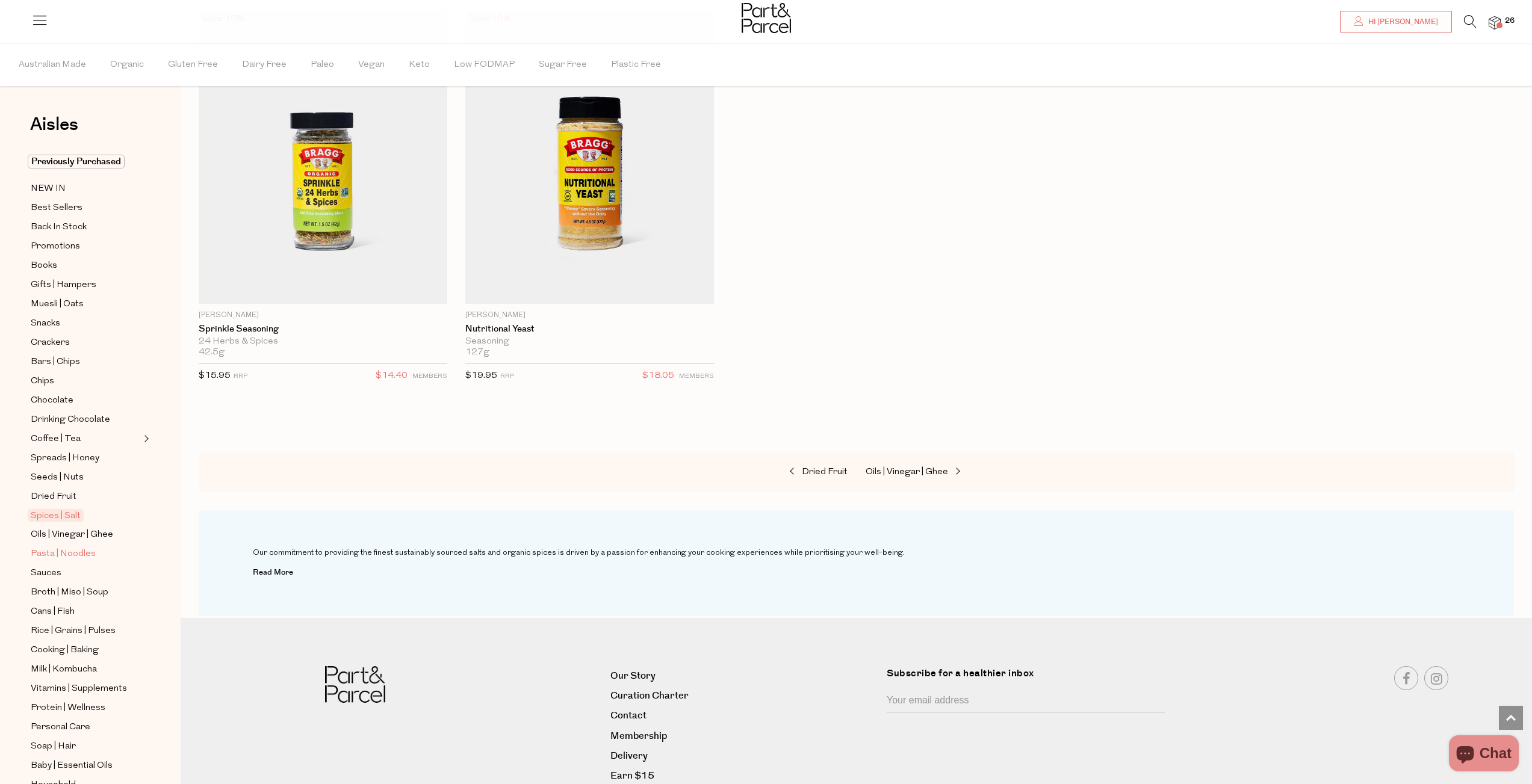
click at [48, 547] on span "Pasta | Noodles" at bounding box center [63, 554] width 65 height 14
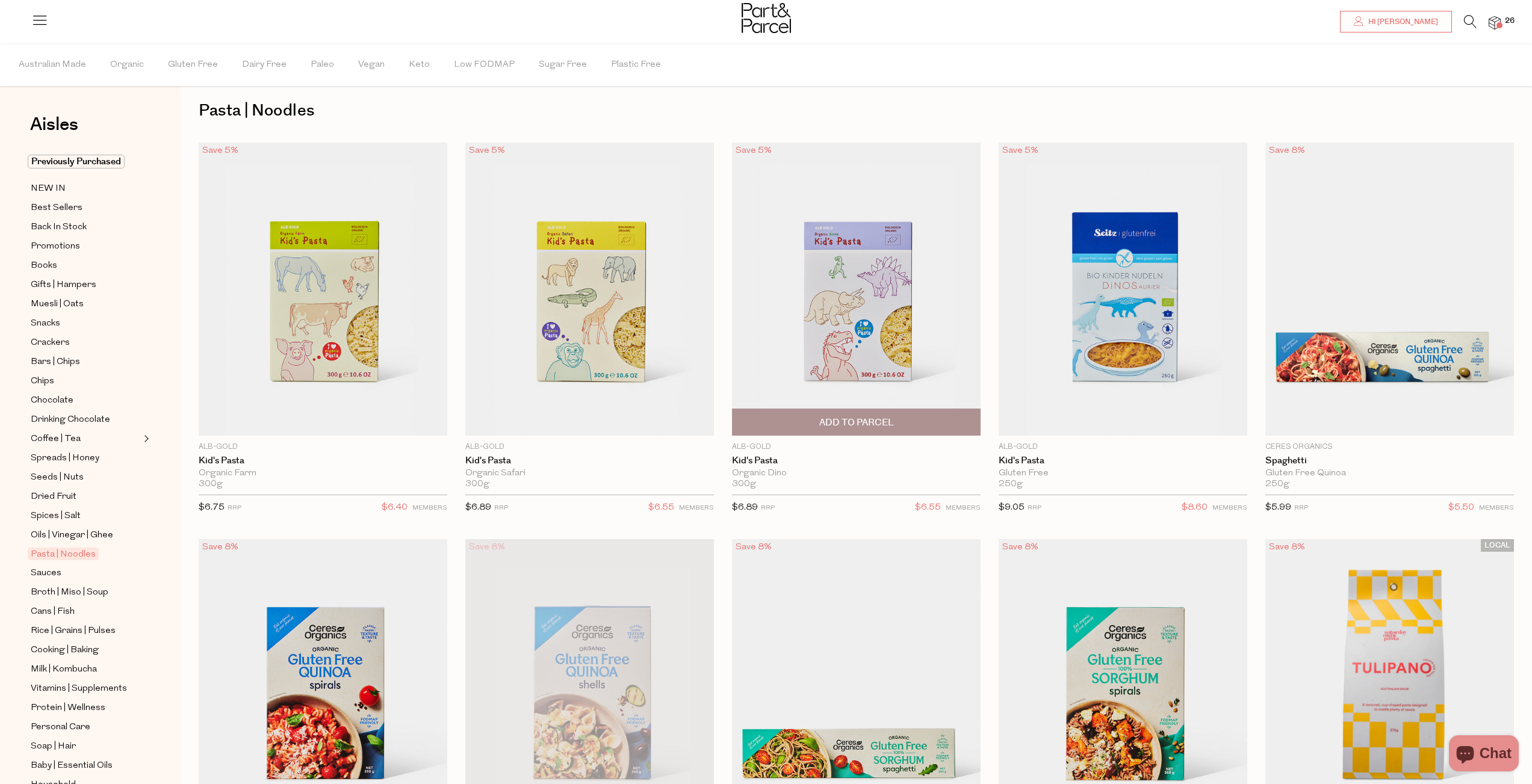
scroll to position [207, 0]
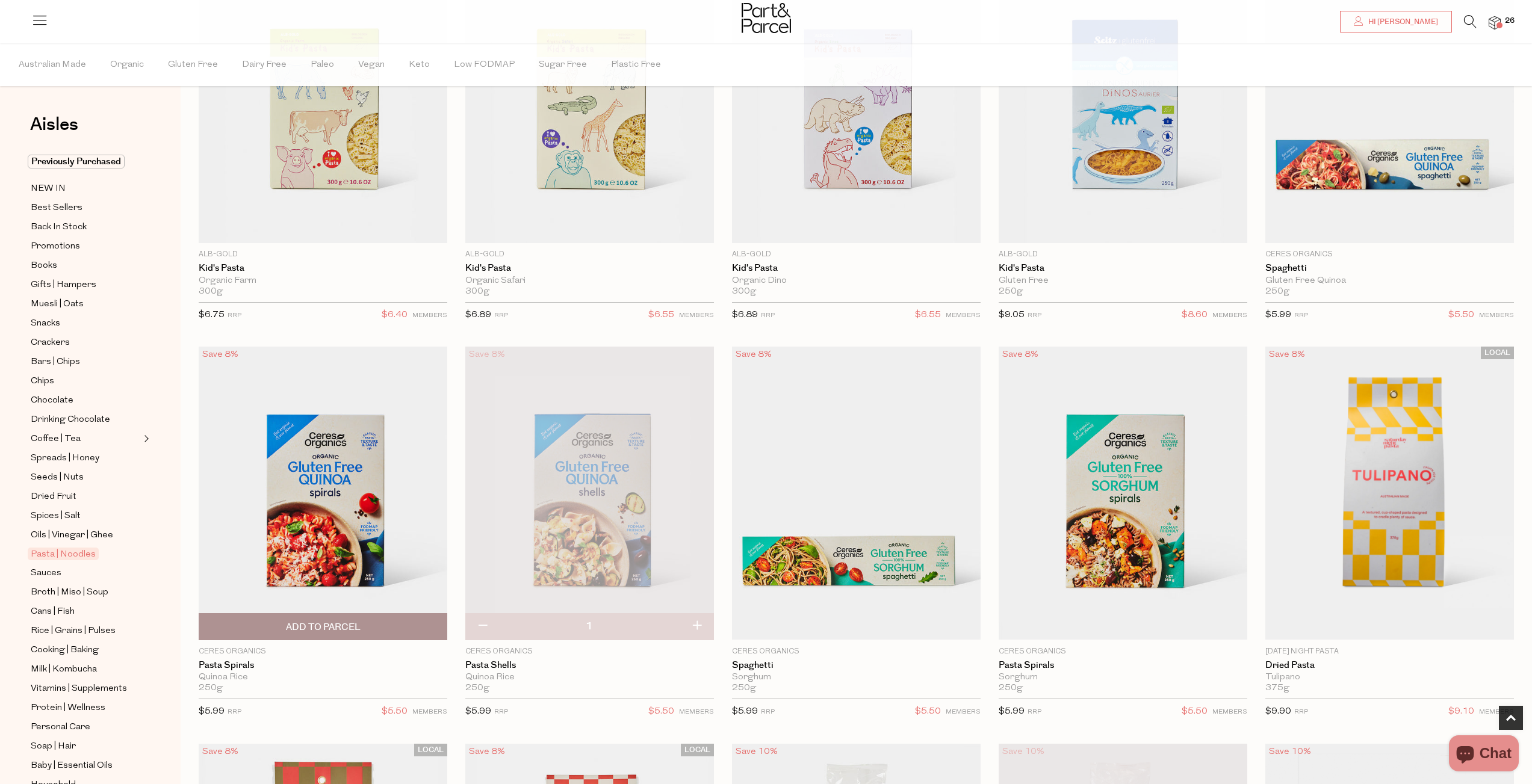
click at [356, 630] on span "Add To Parcel" at bounding box center [323, 627] width 75 height 13
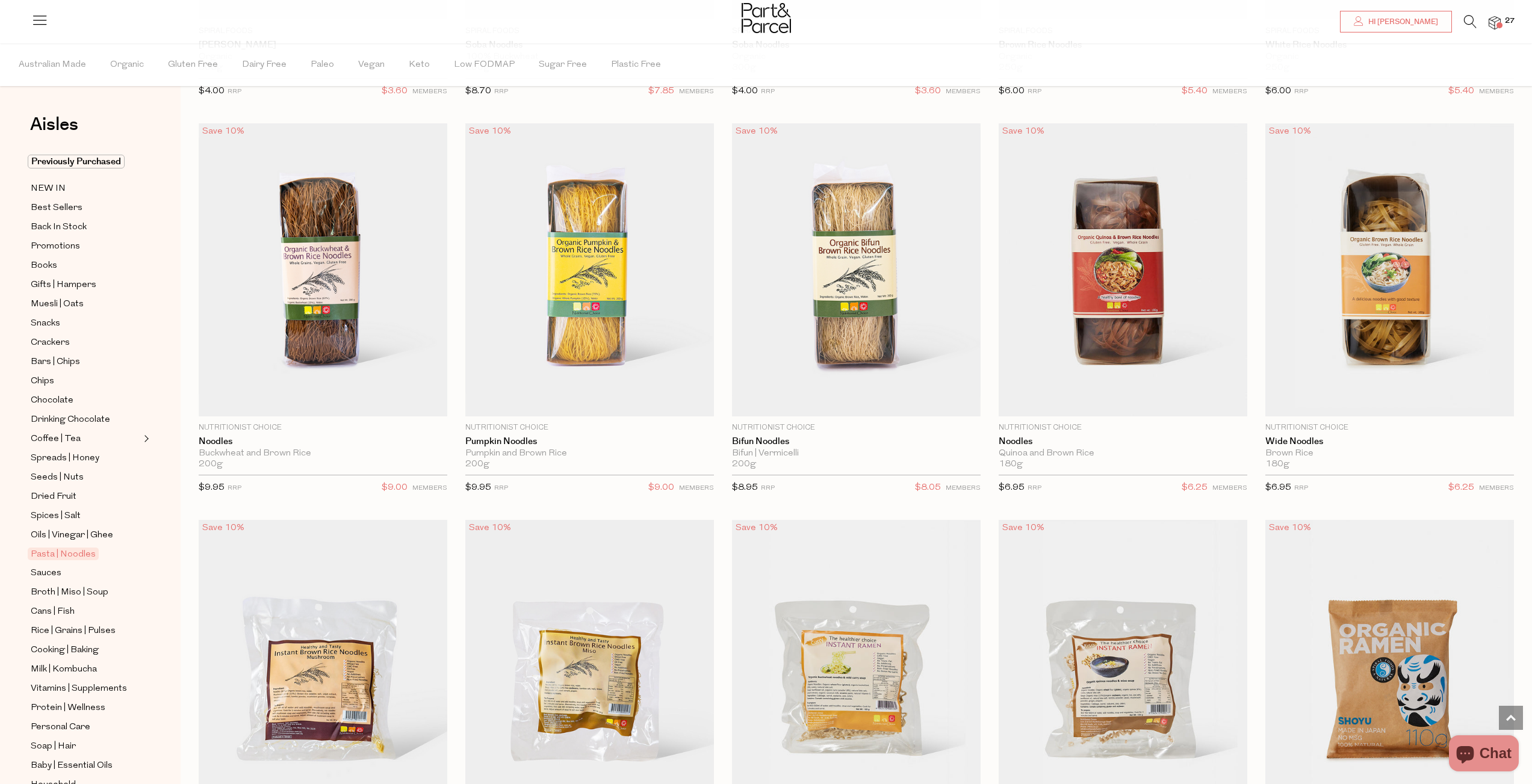
scroll to position [3292, 0]
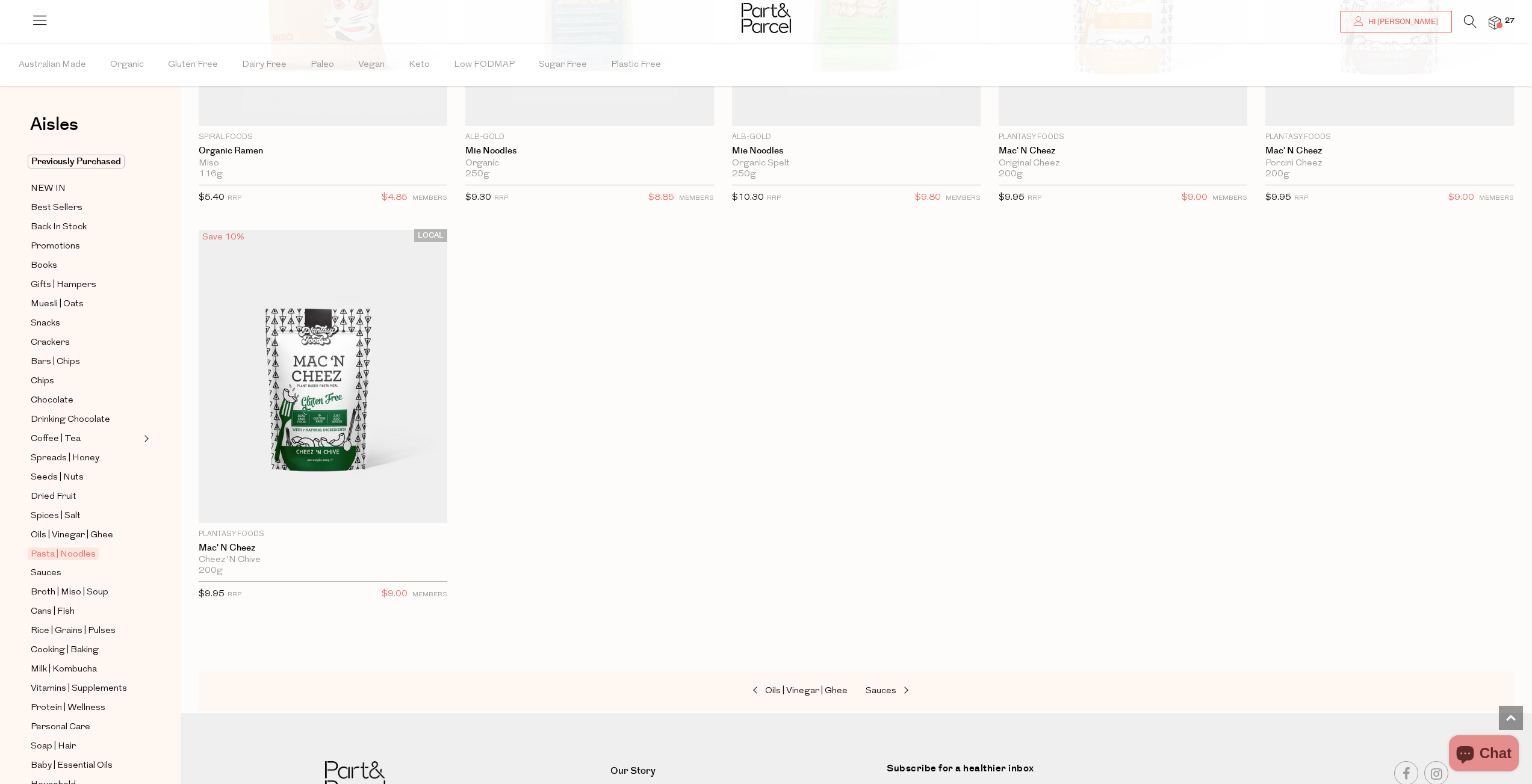
scroll to position [4449, 0]
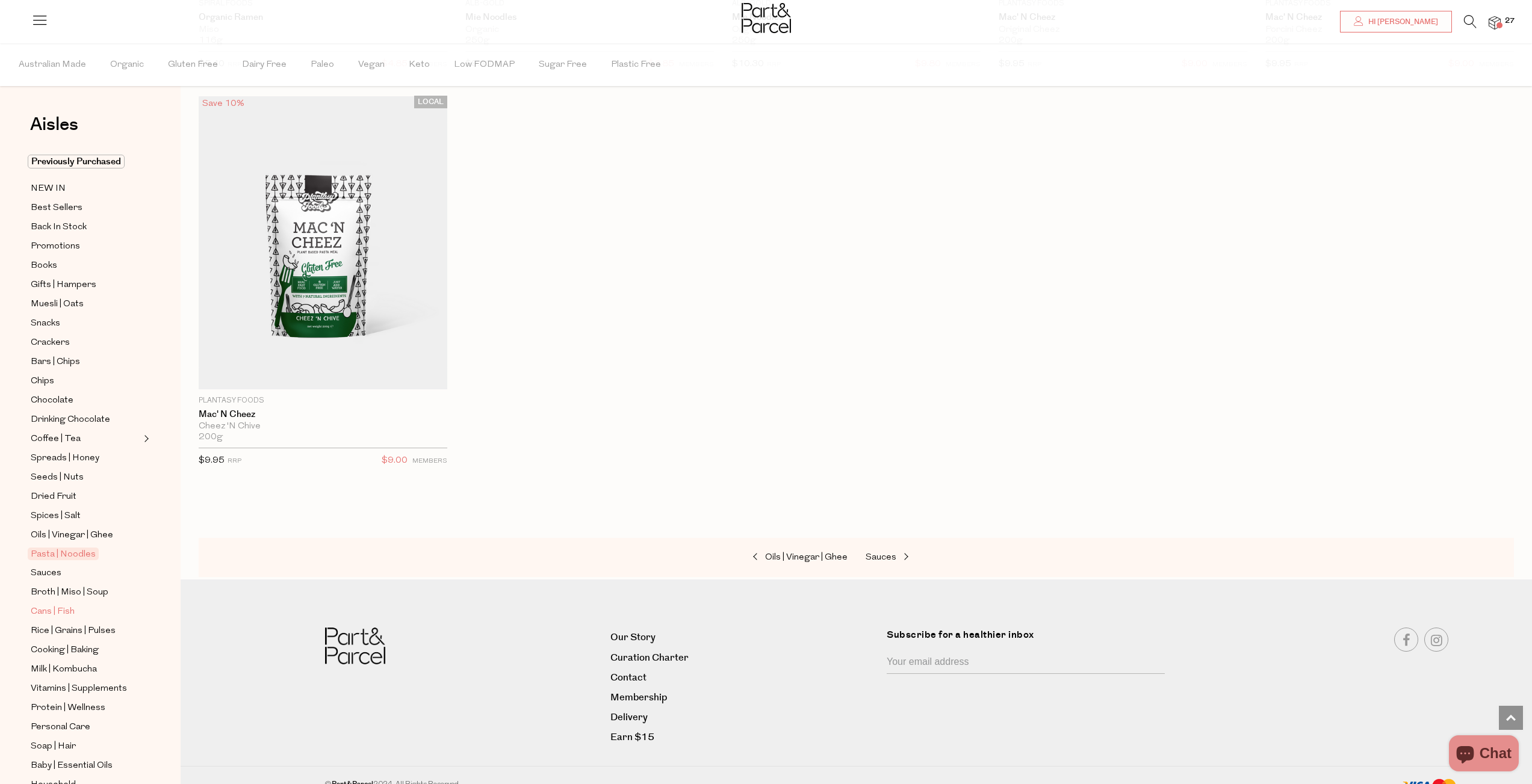
click at [63, 607] on span "Cans | Fish" at bounding box center [53, 612] width 44 height 14
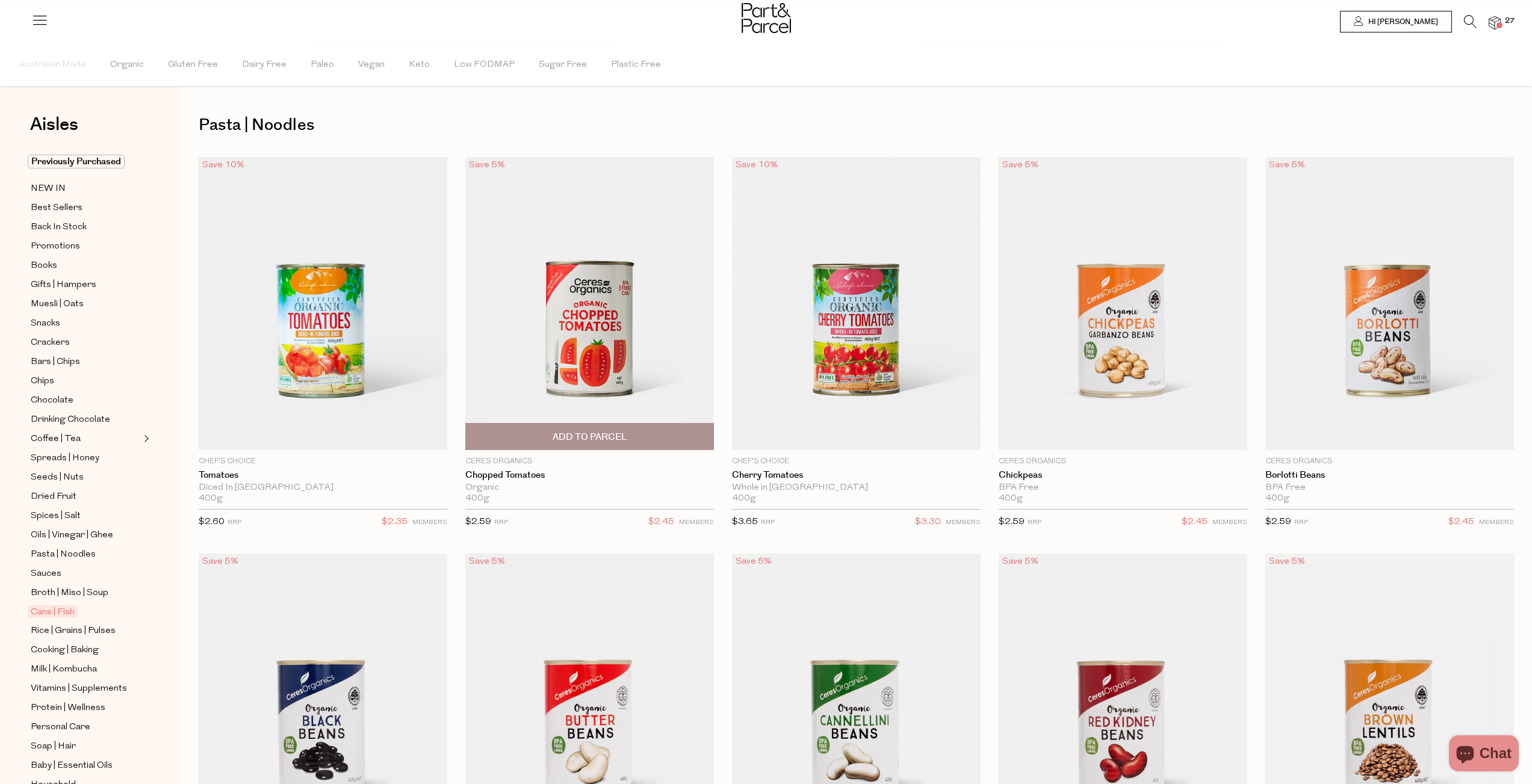
type input "8"
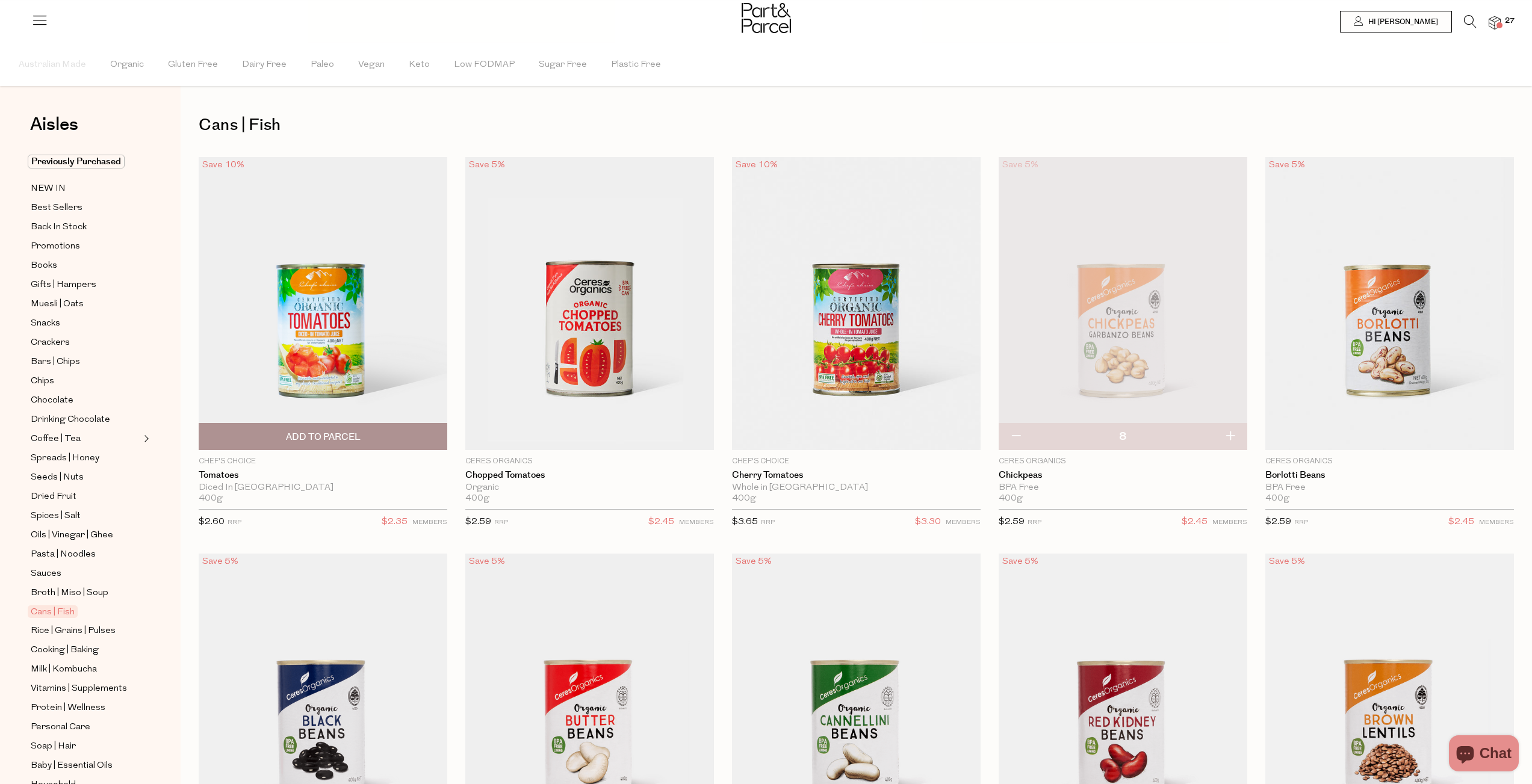
click at [367, 437] on span "Add To Parcel" at bounding box center [323, 436] width 242 height 26
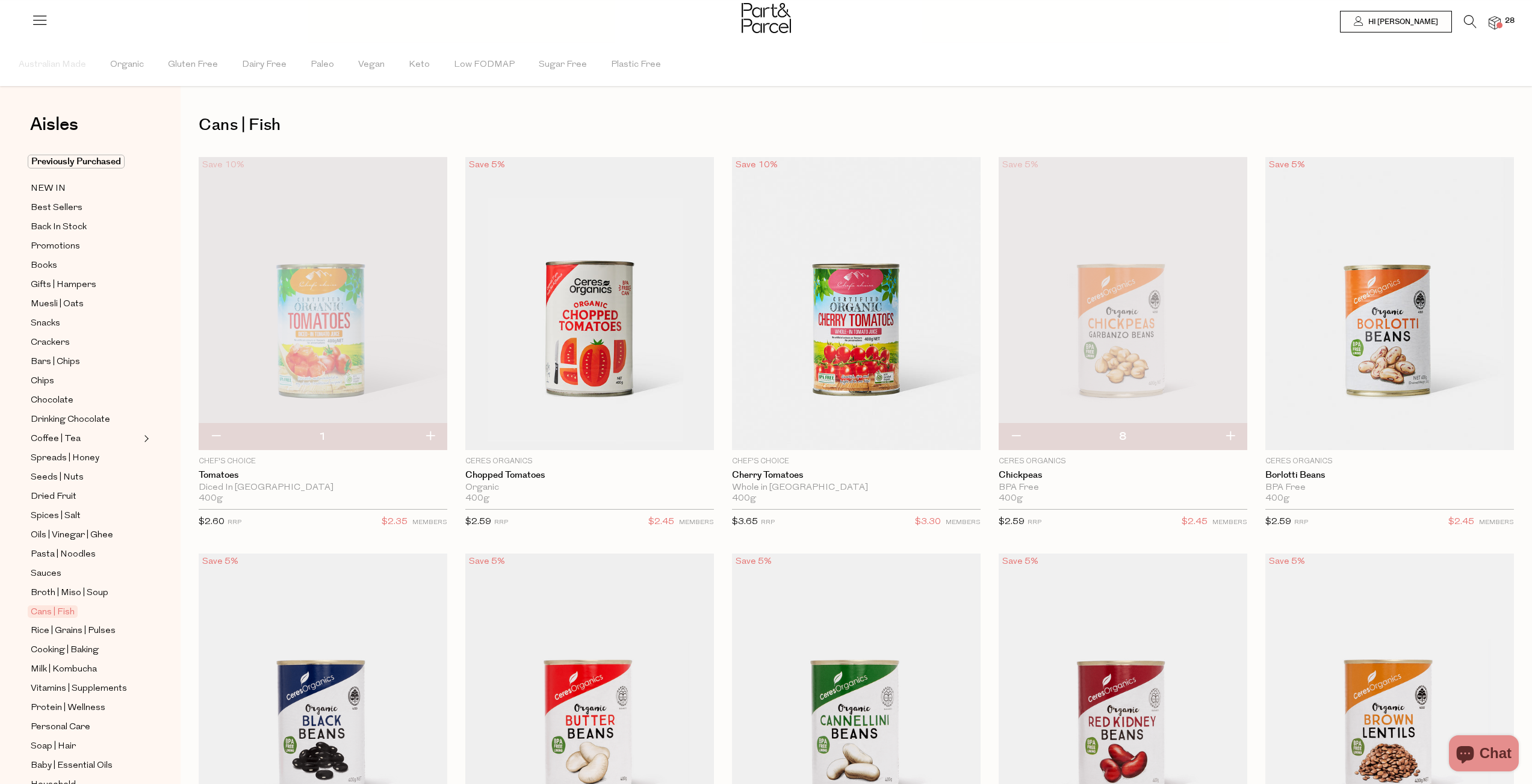
click at [1496, 20] on img at bounding box center [1494, 23] width 12 height 13
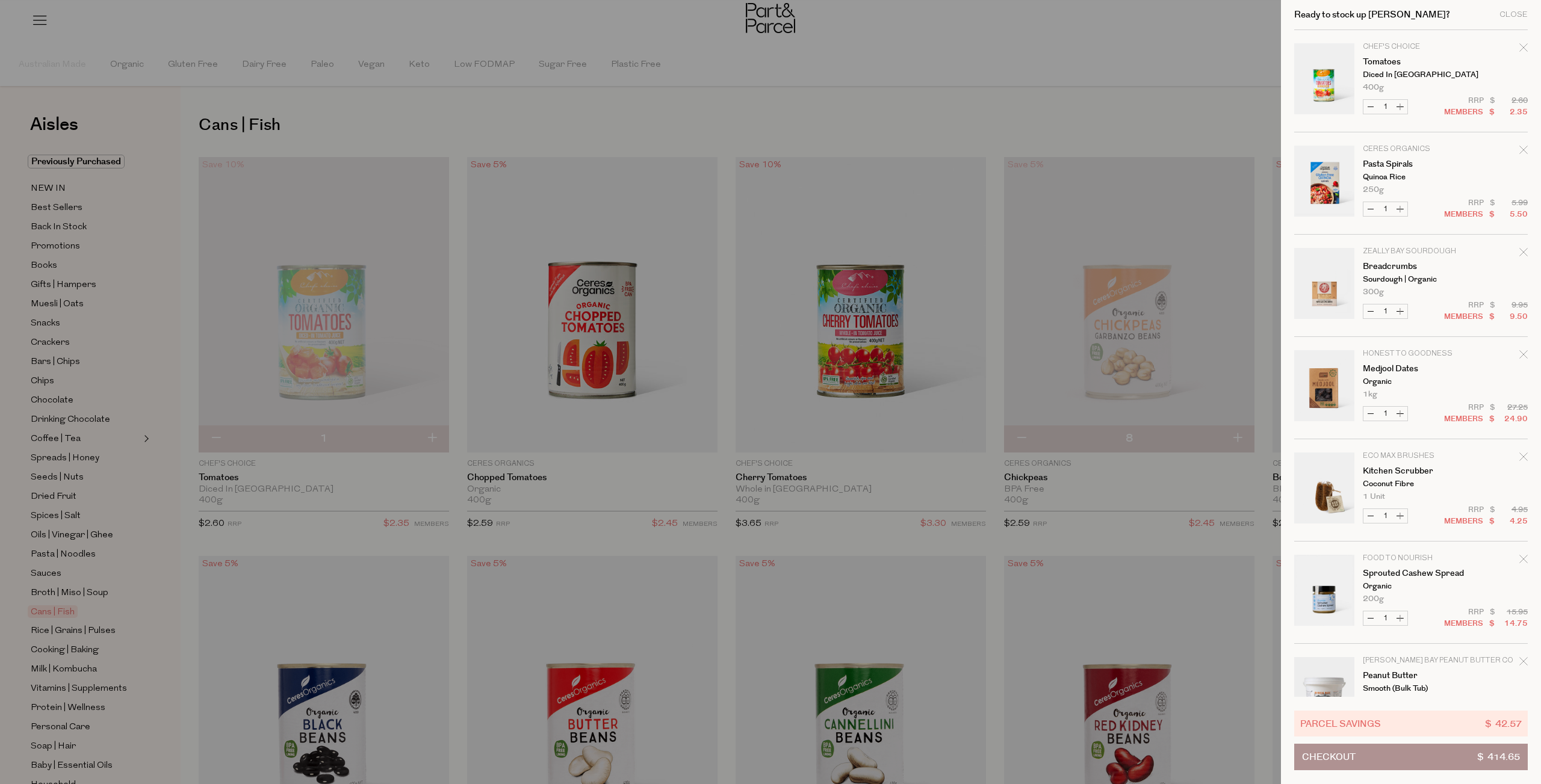
click at [1465, 754] on button "Checkout $ 414.65" at bounding box center [1411, 757] width 233 height 27
